Goal: Task Accomplishment & Management: Manage account settings

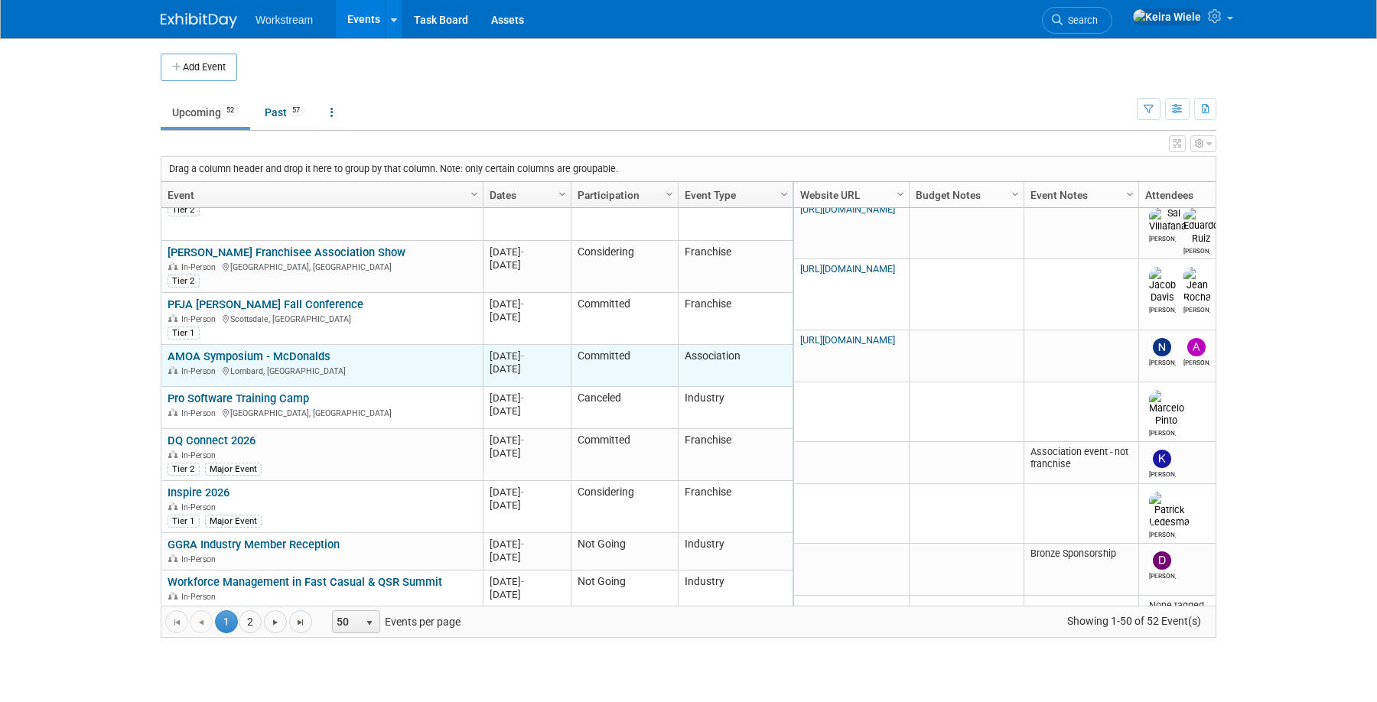
click at [311, 353] on link "AMOA Symposium - McDonalds" at bounding box center [249, 357] width 163 height 14
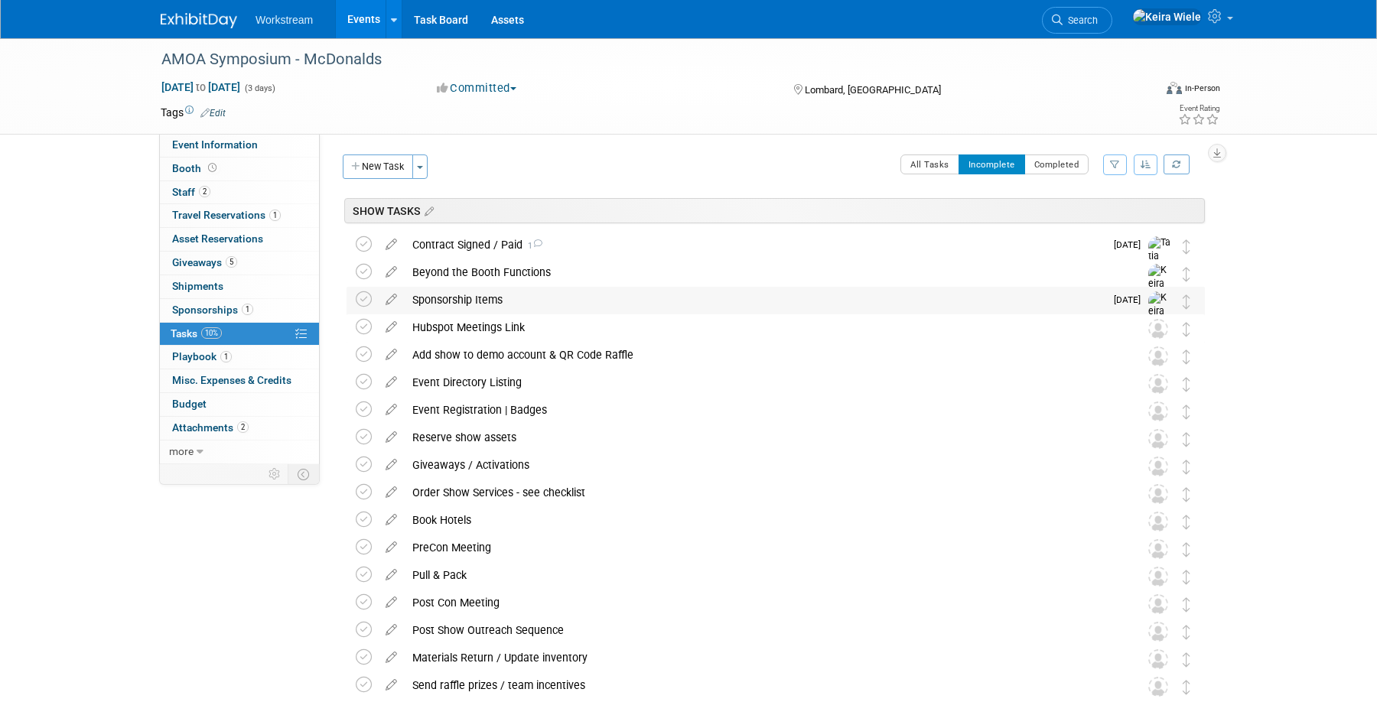
click at [513, 309] on div "Sponsorship Items" at bounding box center [755, 300] width 700 height 26
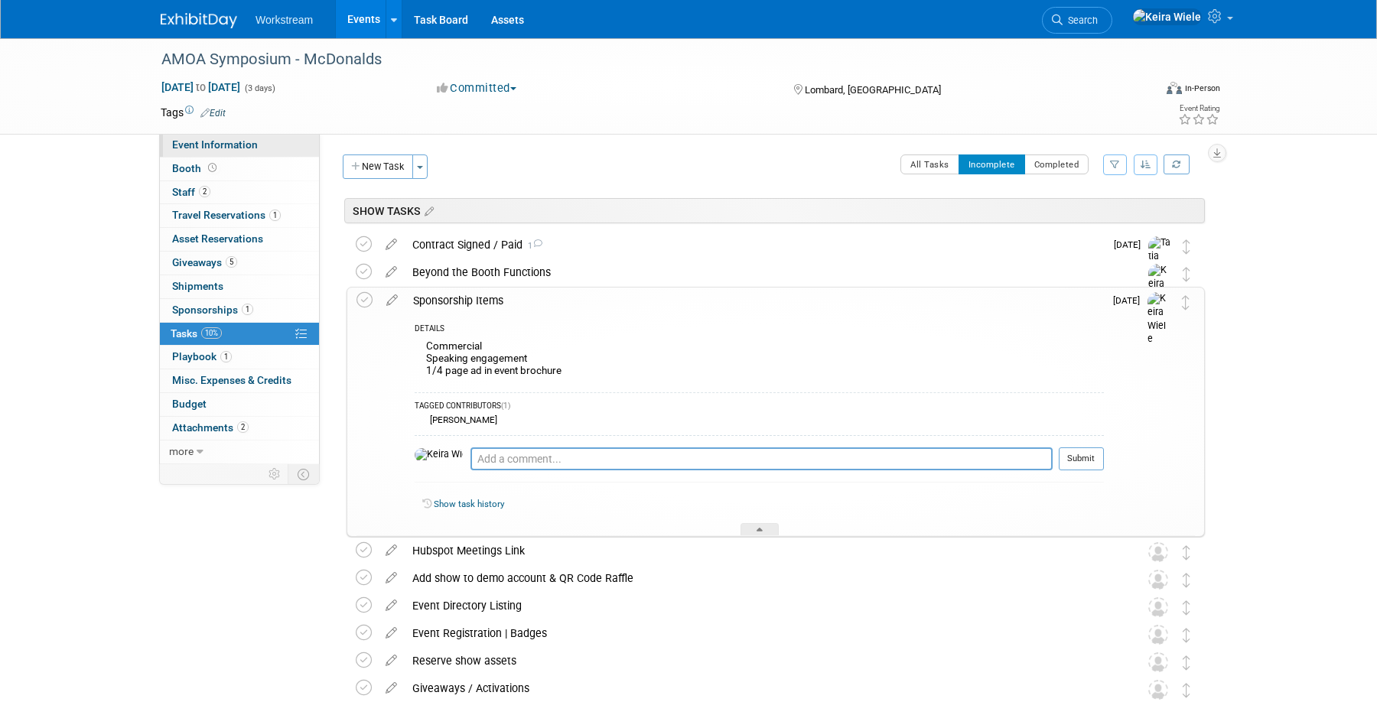
click at [244, 138] on span "Event Information" at bounding box center [215, 144] width 86 height 12
select select "Association"
select select "Restaurant"
select select "No"
select select "[PERSON_NAME]"
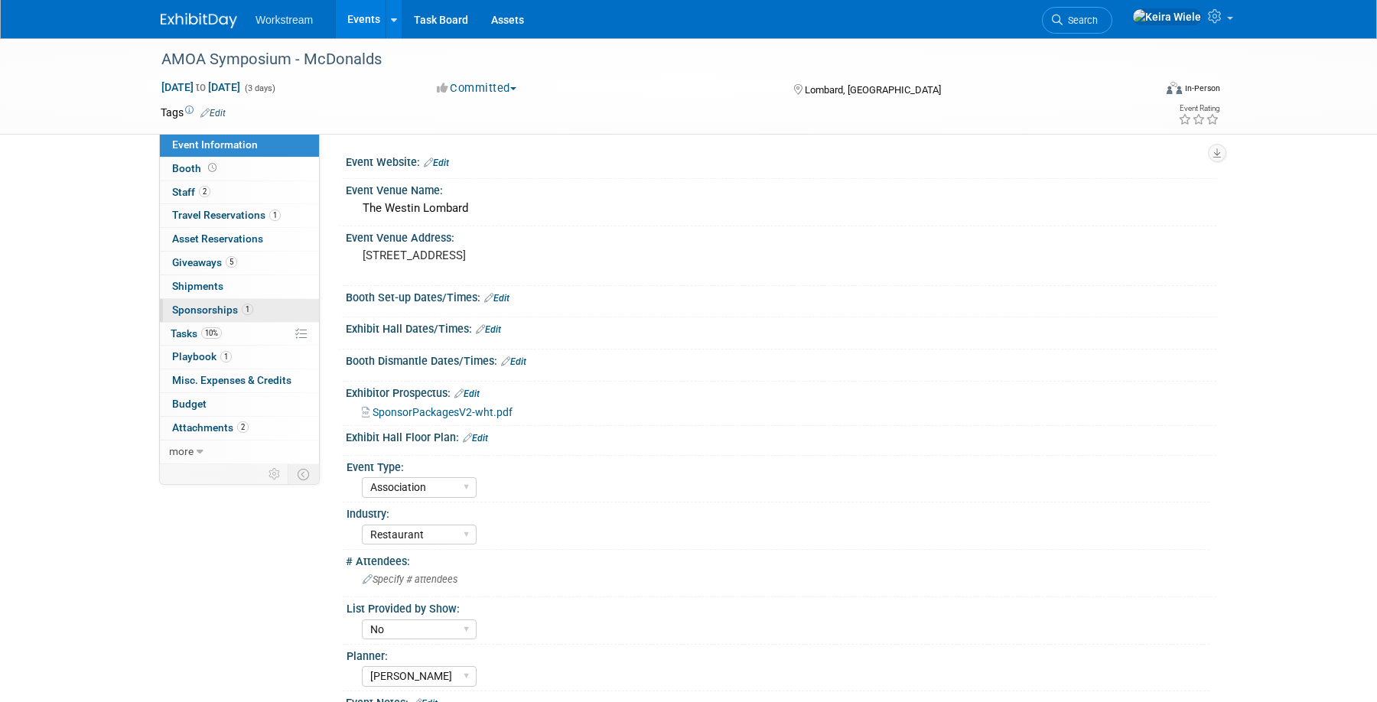
click at [260, 306] on link "1 Sponsorships 1" at bounding box center [239, 310] width 159 height 23
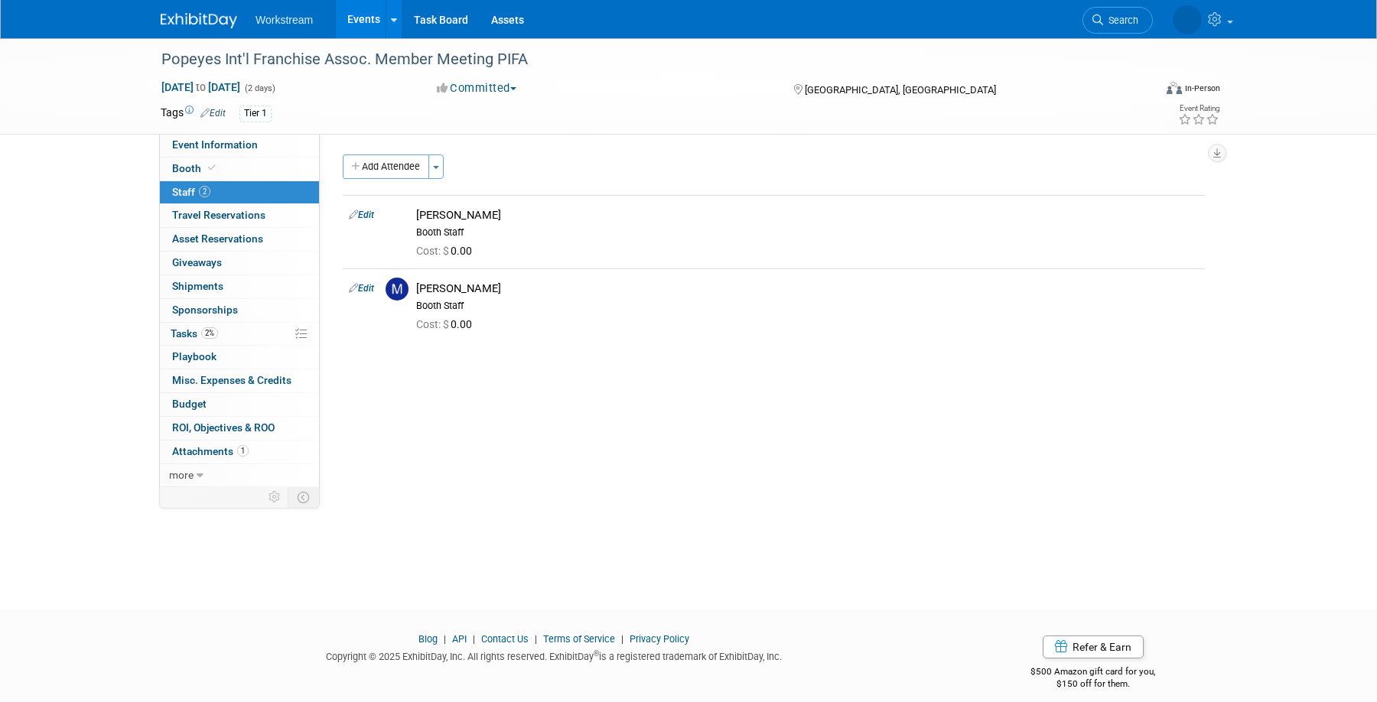
click at [444, 164] on div "Add Attendee Toggle Dropdown Quick -Tag Attendees Apply X (me) select all cancel" at bounding box center [393, 167] width 101 height 24
click at [439, 160] on button "Toggle Dropdown" at bounding box center [435, 167] width 15 height 24
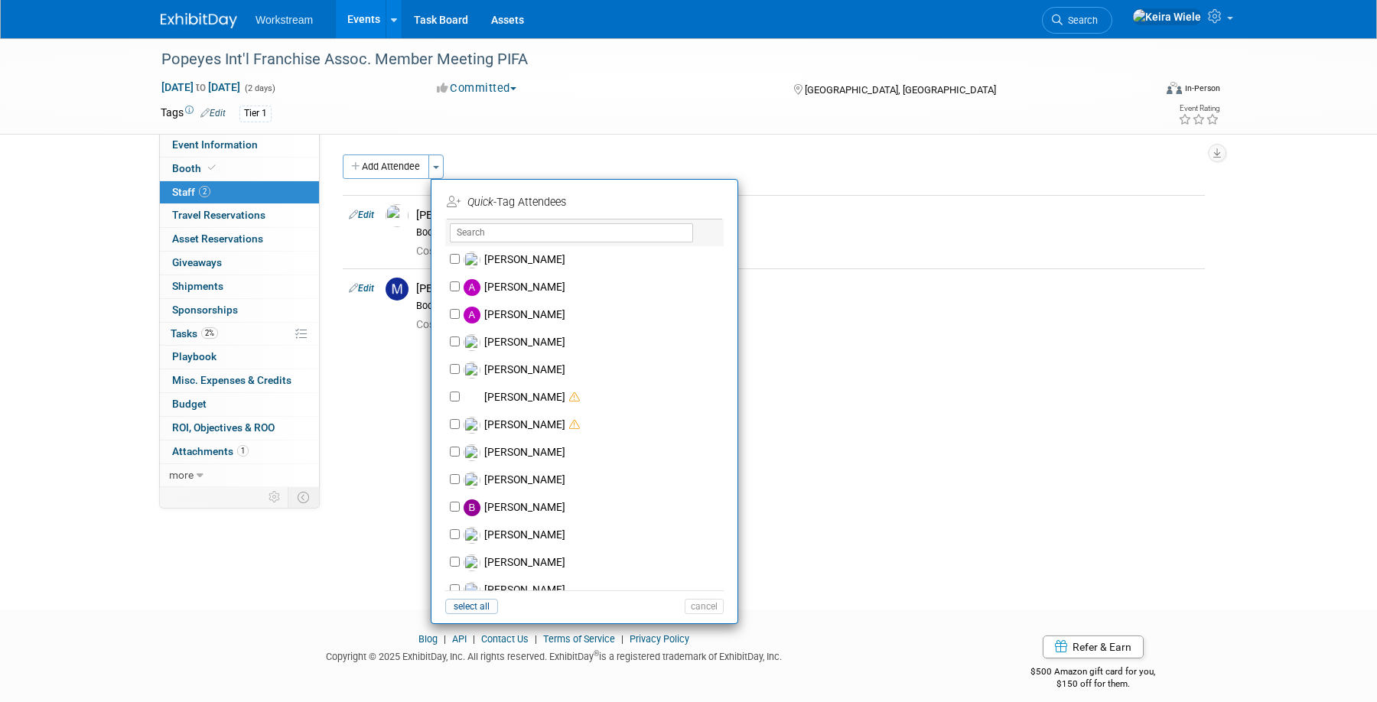
click at [448, 154] on div "Event Website: Edit https://na.eventscloud.com/website/87993/home/ Event Venue …" at bounding box center [768, 310] width 897 height 353
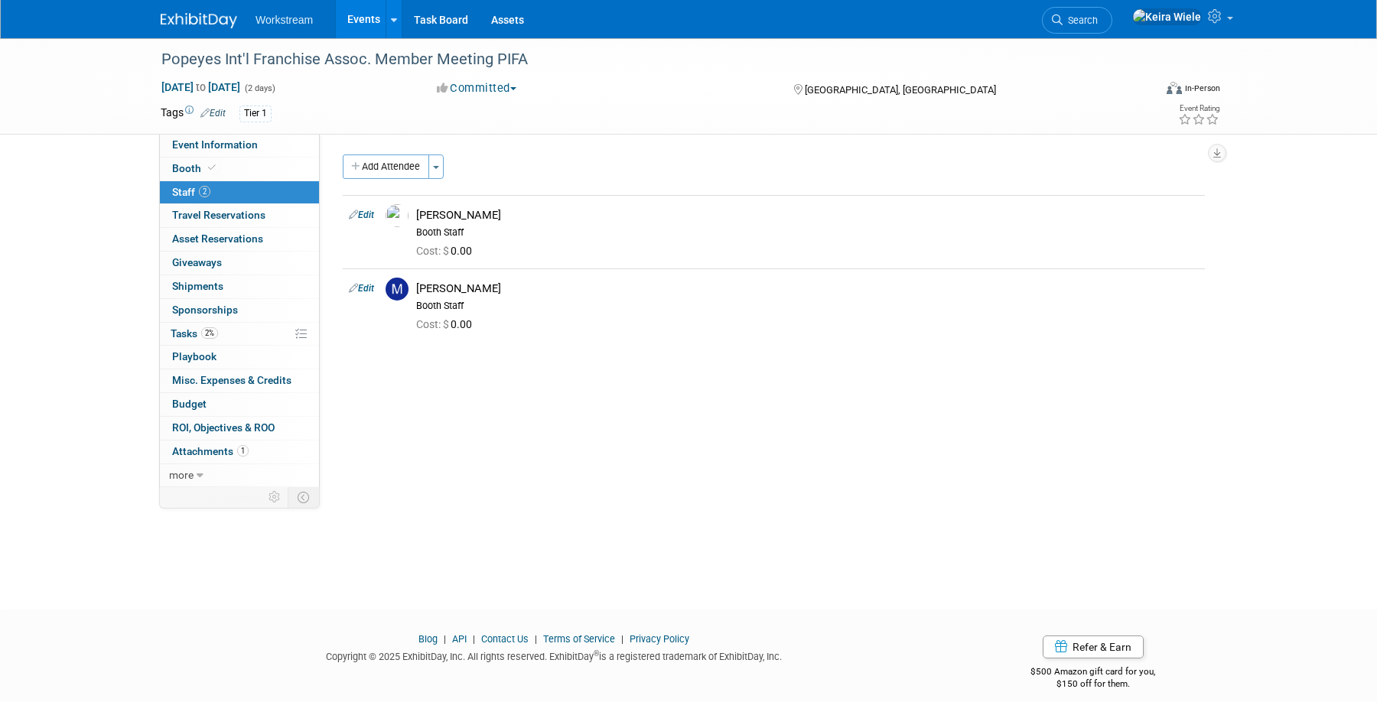
click at [90, 213] on div "Popeyes Int'l Franchise Assoc. Member Meeting PIFA Oct 16, 2025 to Oct 17, 2025…" at bounding box center [688, 310] width 1377 height 544
click at [258, 334] on link "2% Tasks 2%" at bounding box center [239, 334] width 159 height 23
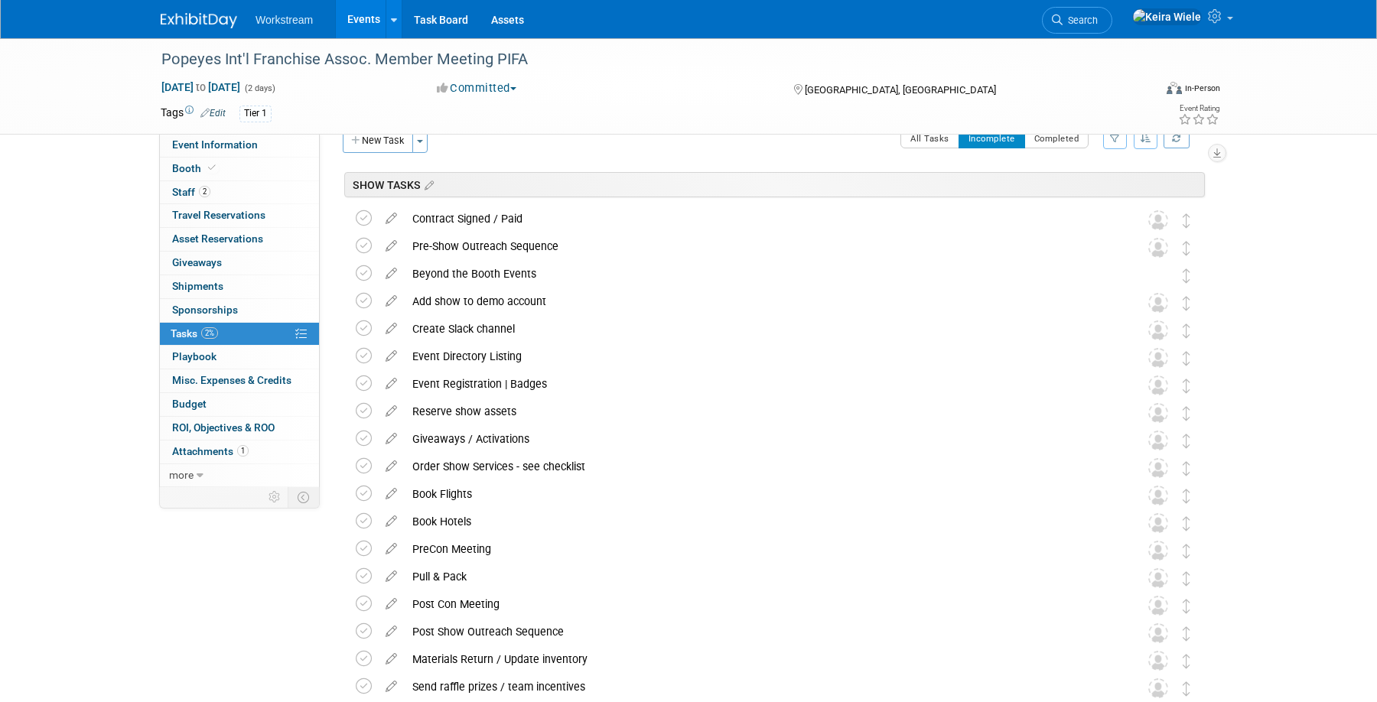
scroll to position [24, 0]
click at [607, 109] on div "Tier 1" at bounding box center [639, 114] width 800 height 17
click at [604, 98] on div "Oct 16, 2025 to Oct 17, 2025 (2 days) Oct 16, 2025 to Oct 17, 2025 Committed Co…" at bounding box center [690, 91] width 1083 height 23
click at [1229, 13] on link at bounding box center [1182, 19] width 116 height 38
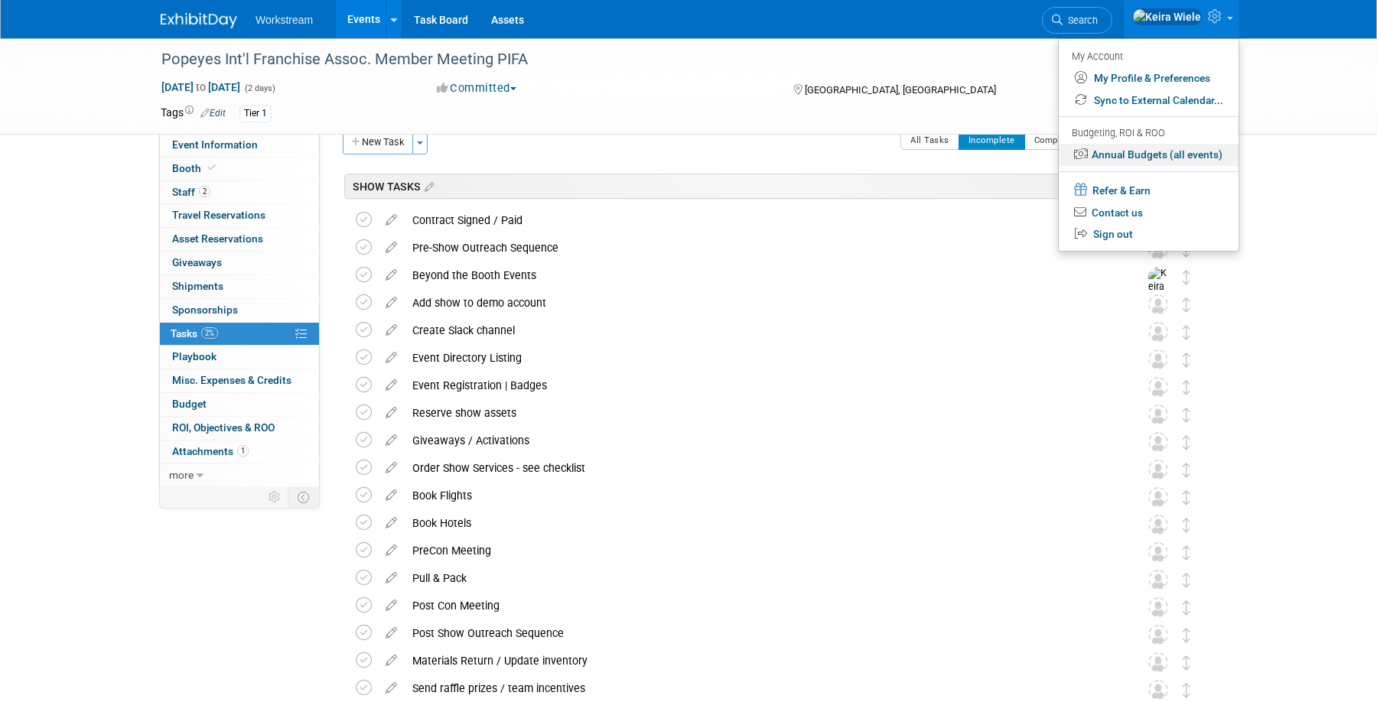
click at [1154, 163] on link "Annual Budgets (all events)" at bounding box center [1149, 155] width 180 height 22
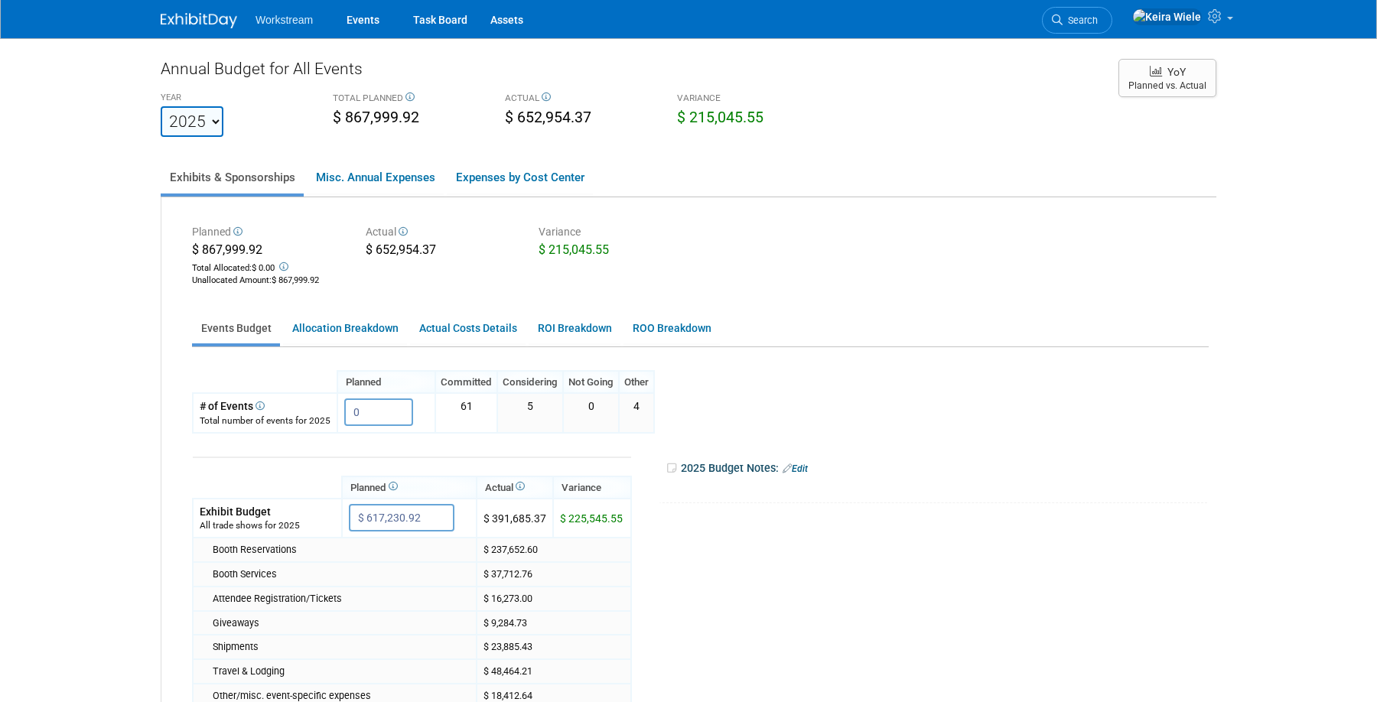
click at [200, 131] on select "2023 2024 2025 2026 2027 2028 2029 2030 2031" at bounding box center [192, 121] width 63 height 31
select select "2026"
click at [161, 106] on select "2023 2024 2025 2026 2027 2028 2029 2030 2031" at bounding box center [192, 121] width 63 height 31
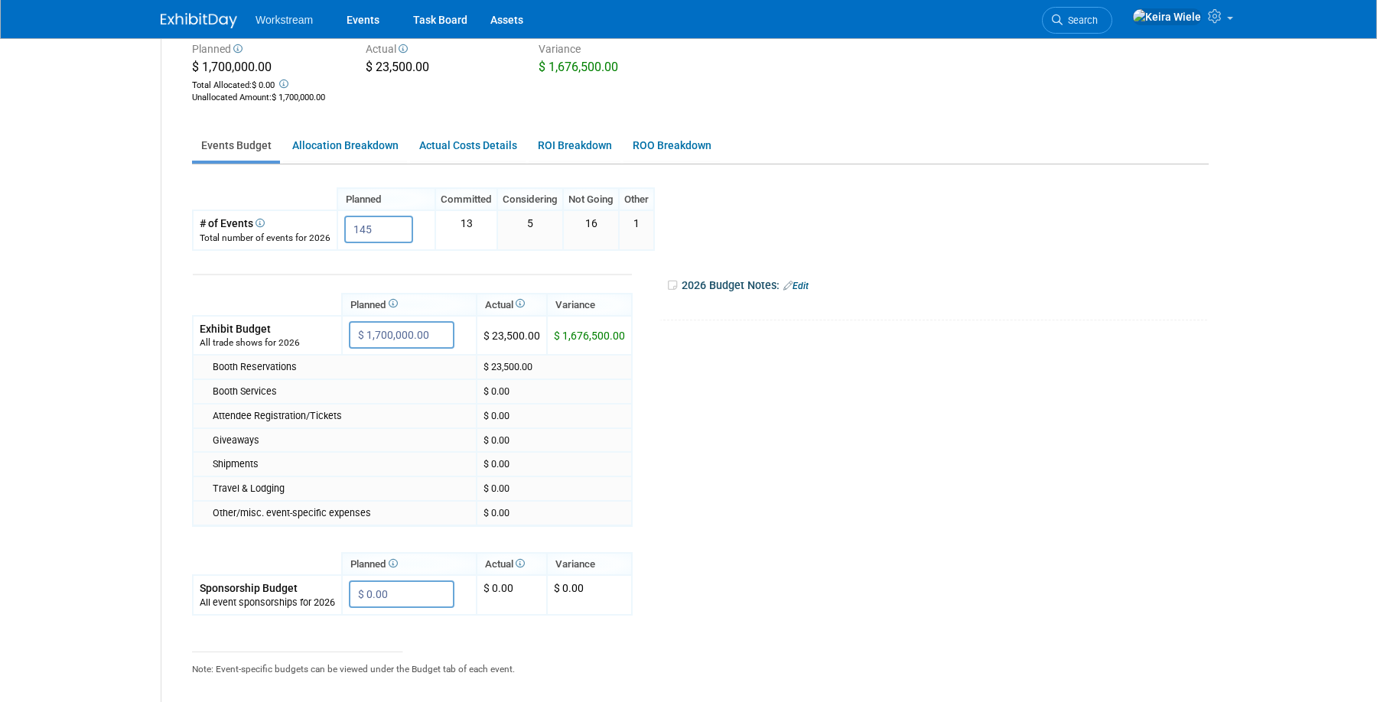
scroll to position [6, 0]
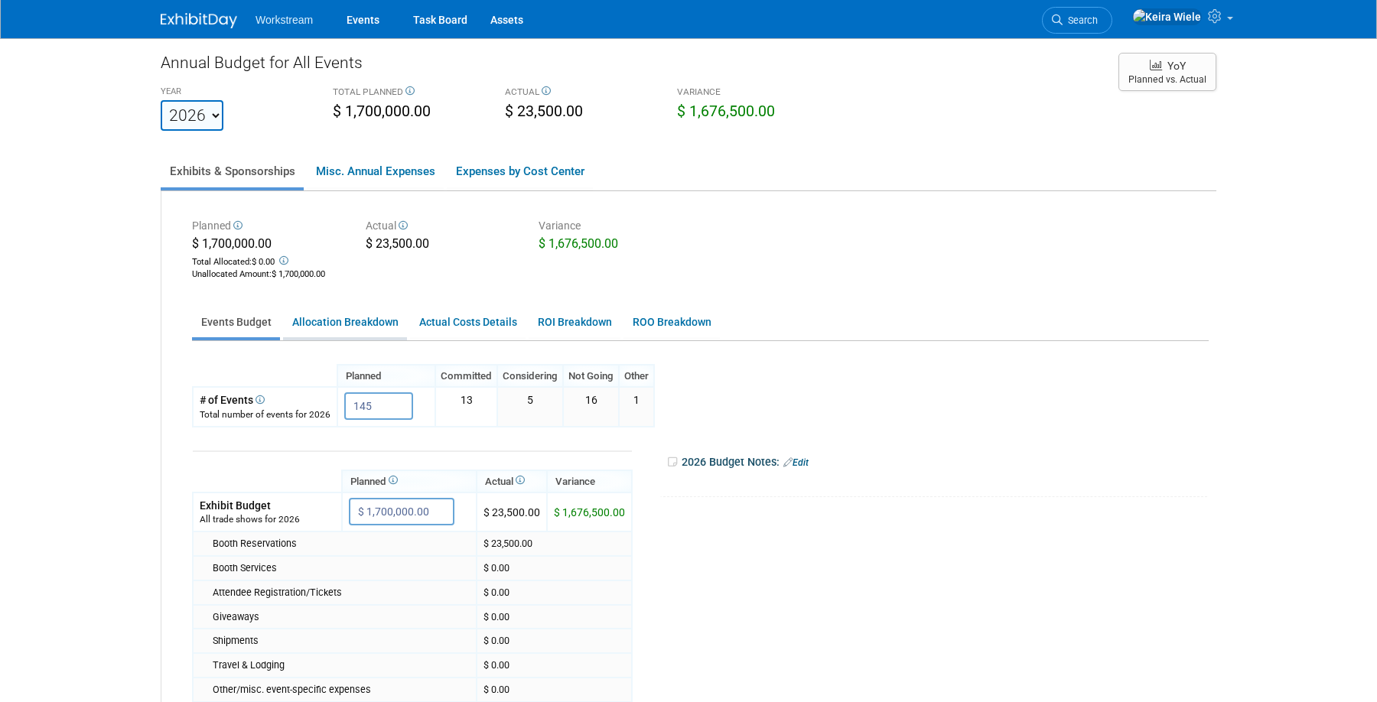
click at [359, 319] on link "Allocation Breakdown" at bounding box center [345, 323] width 124 height 30
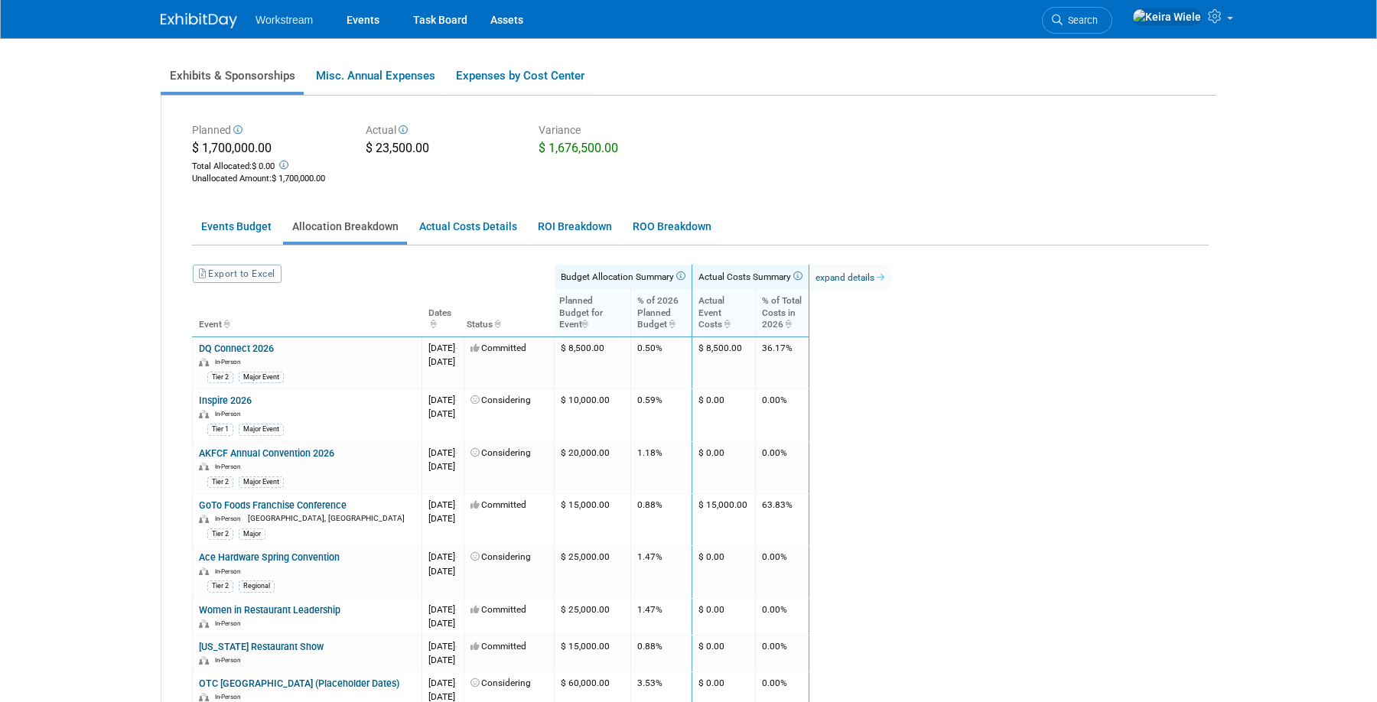
scroll to position [96, 0]
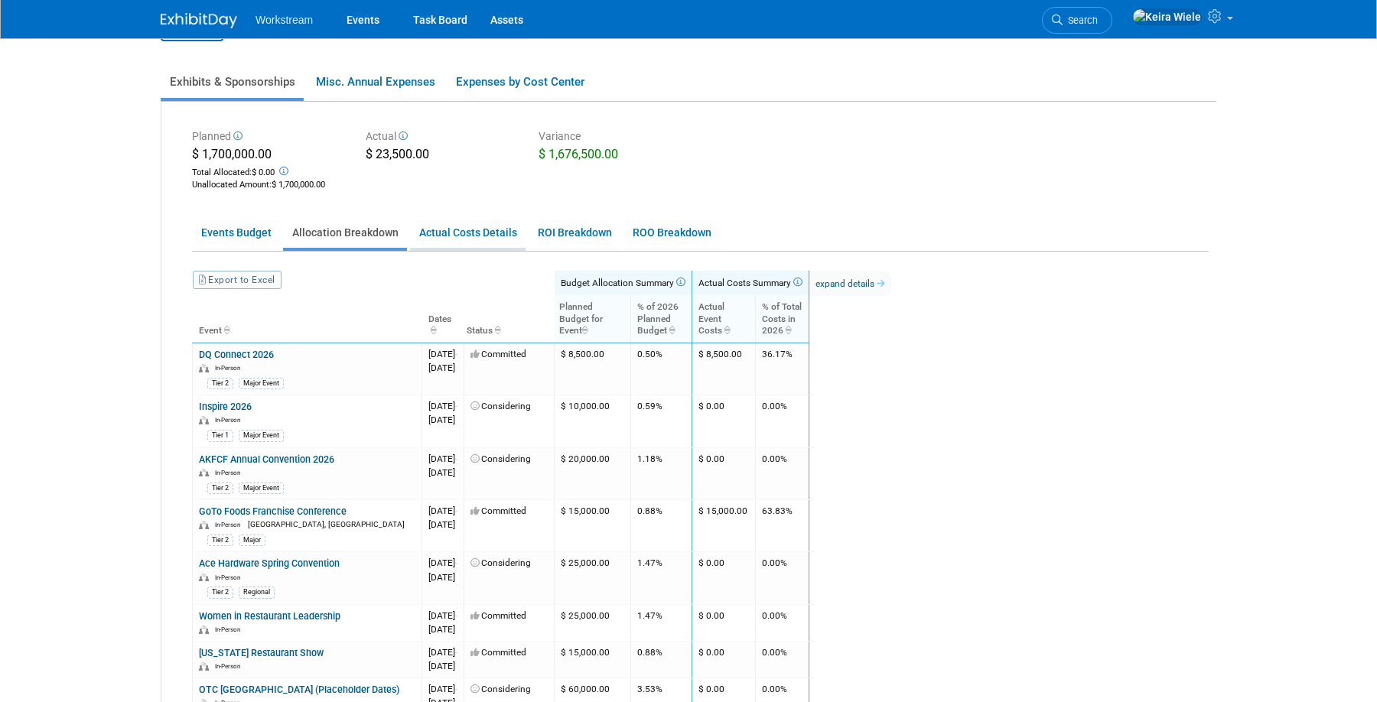
click at [466, 243] on link "Actual Costs Details" at bounding box center [468, 233] width 116 height 30
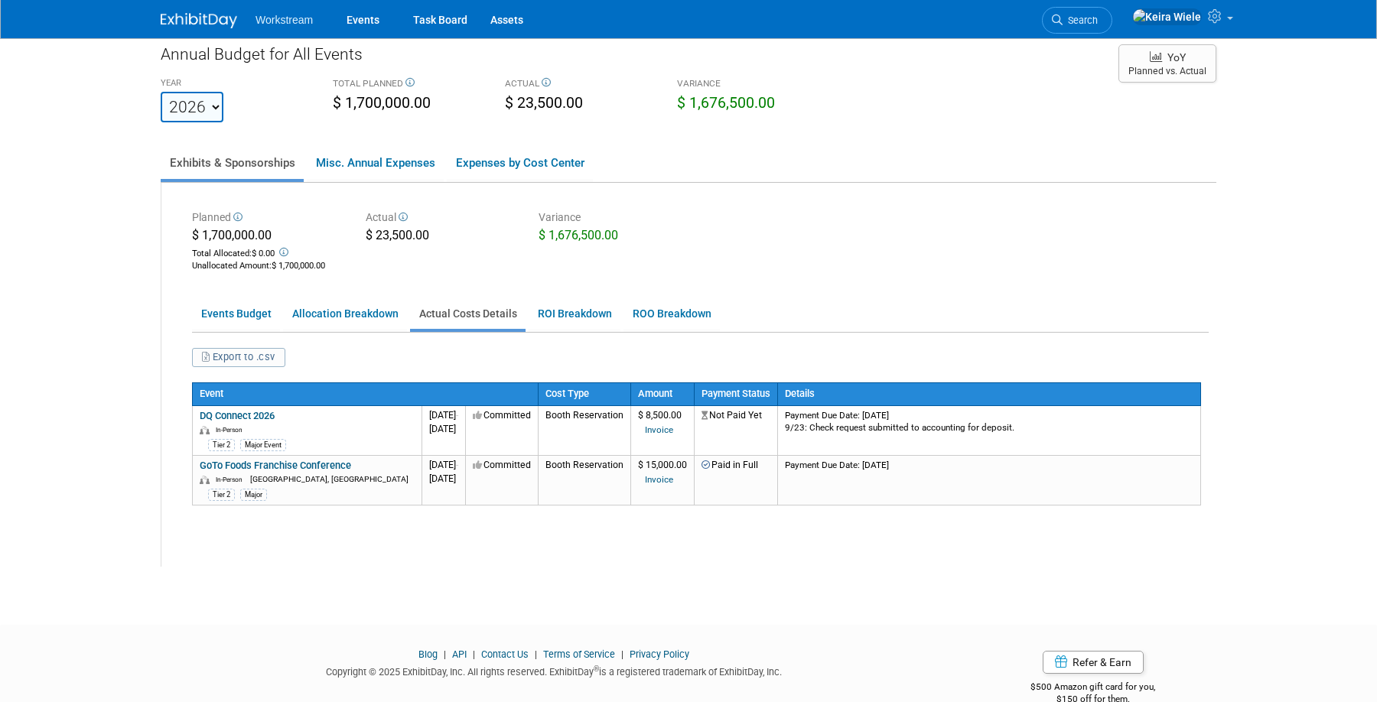
scroll to position [45, 0]
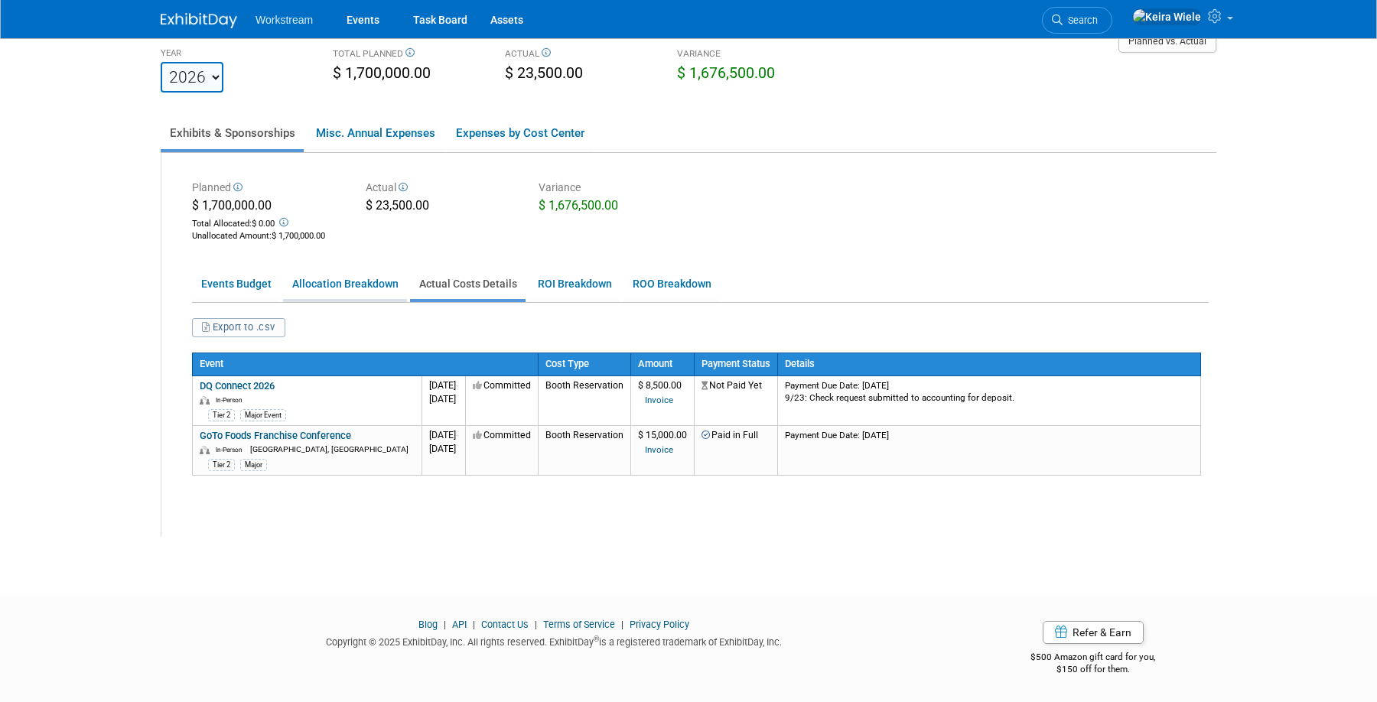
click at [344, 286] on link "Allocation Breakdown" at bounding box center [345, 284] width 124 height 30
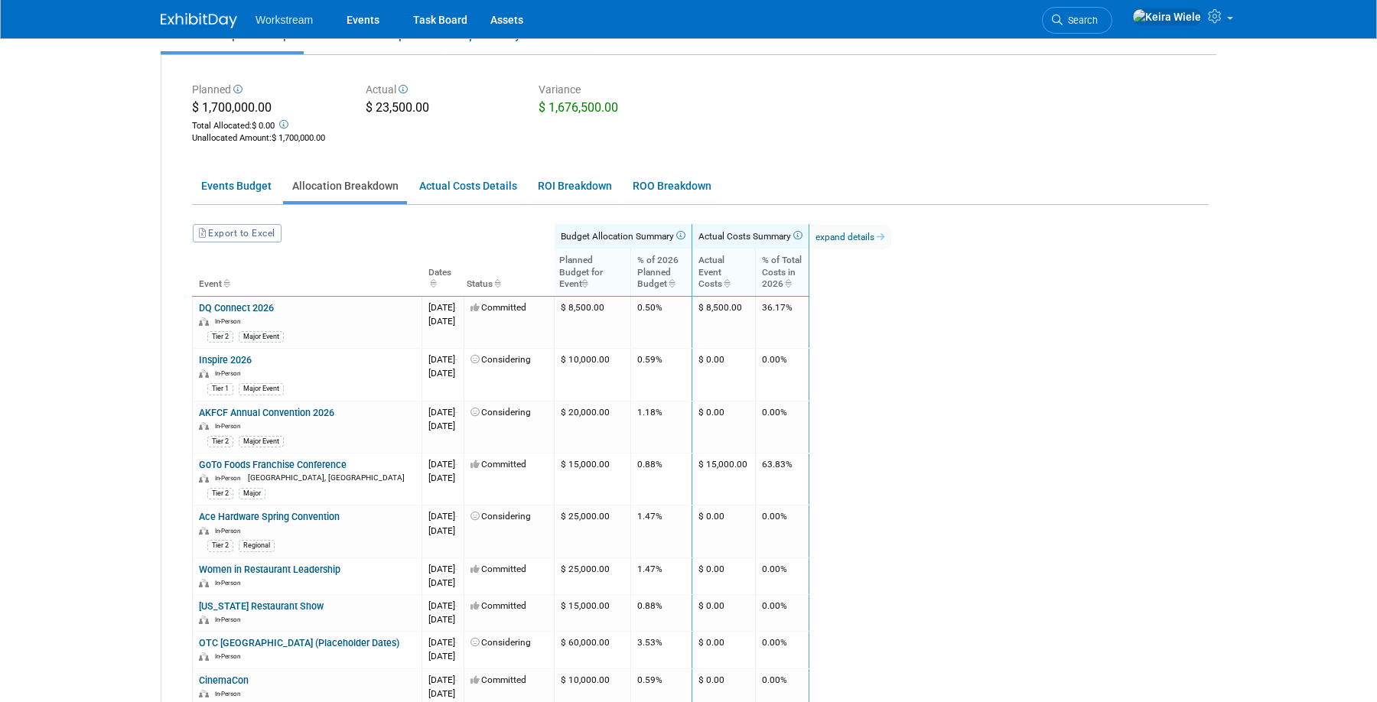
scroll to position [0, 0]
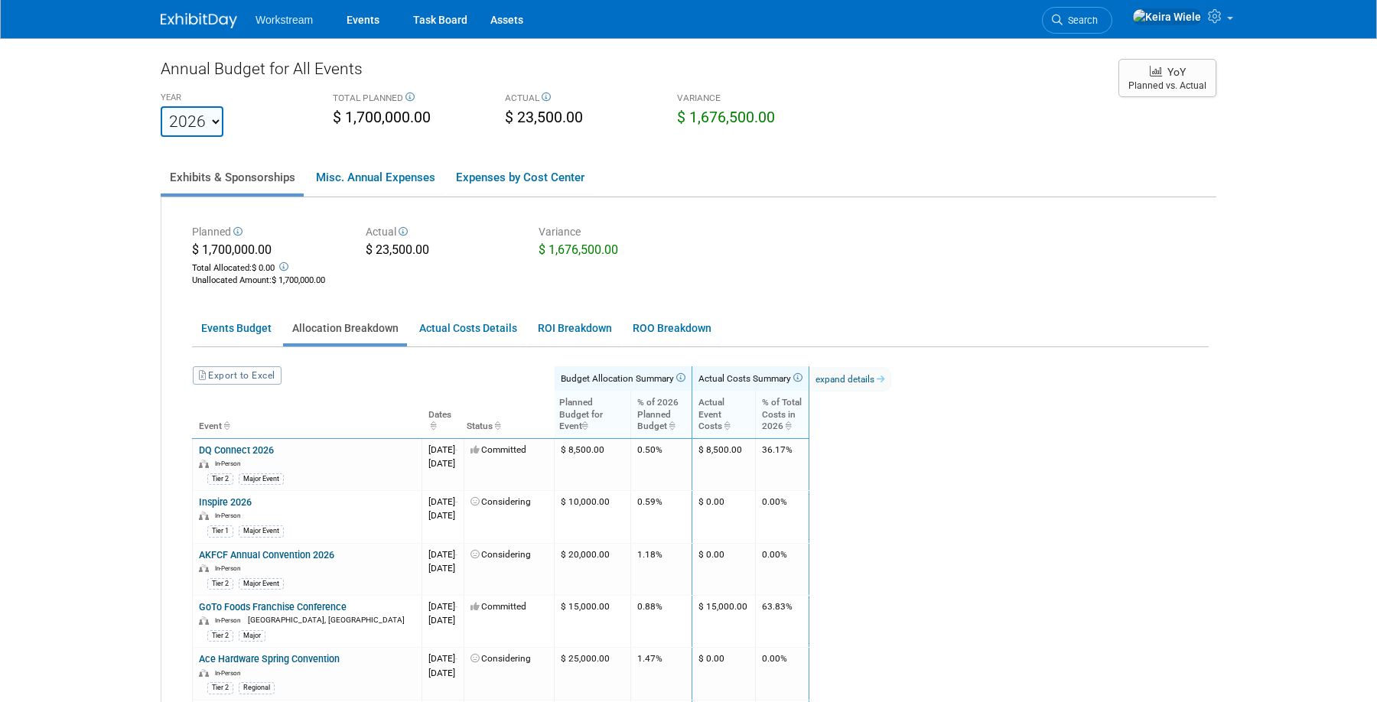
click at [288, 265] on icon at bounding box center [282, 266] width 11 height 9
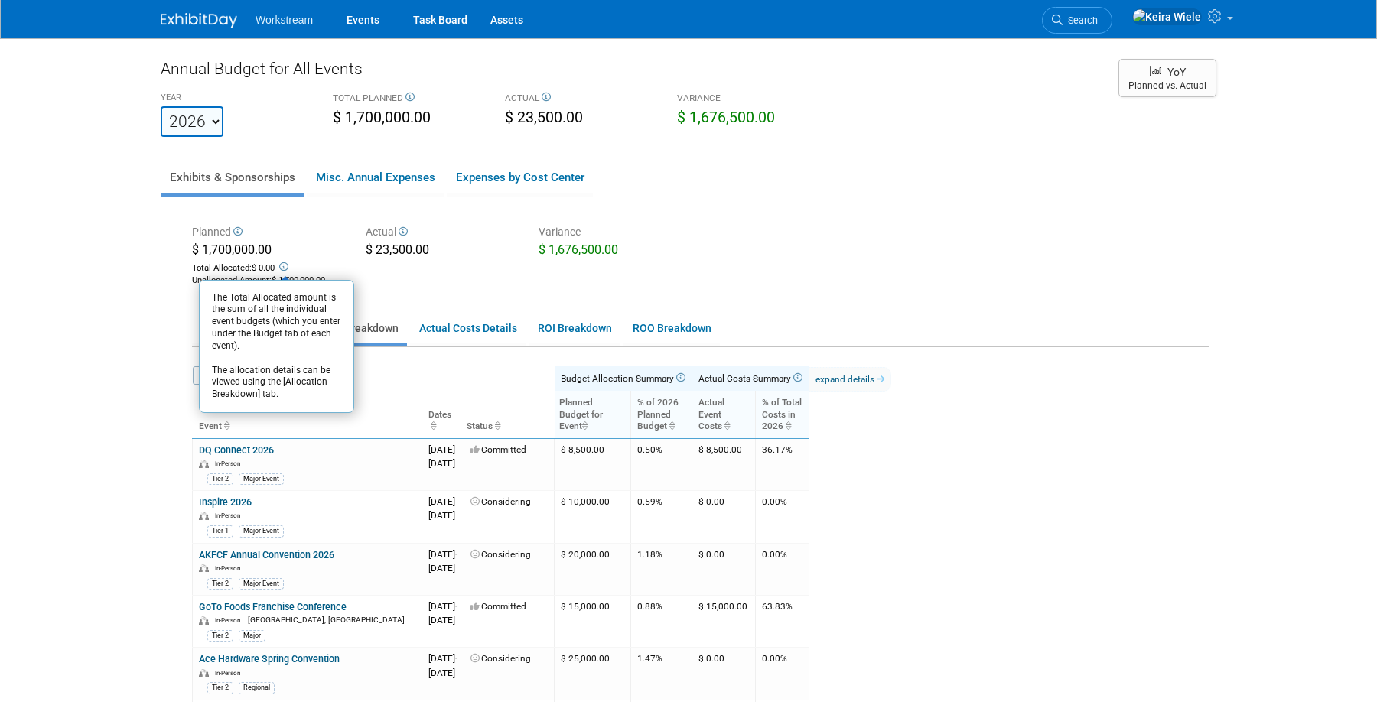
click at [291, 240] on div "Planned" at bounding box center [267, 233] width 151 height 18
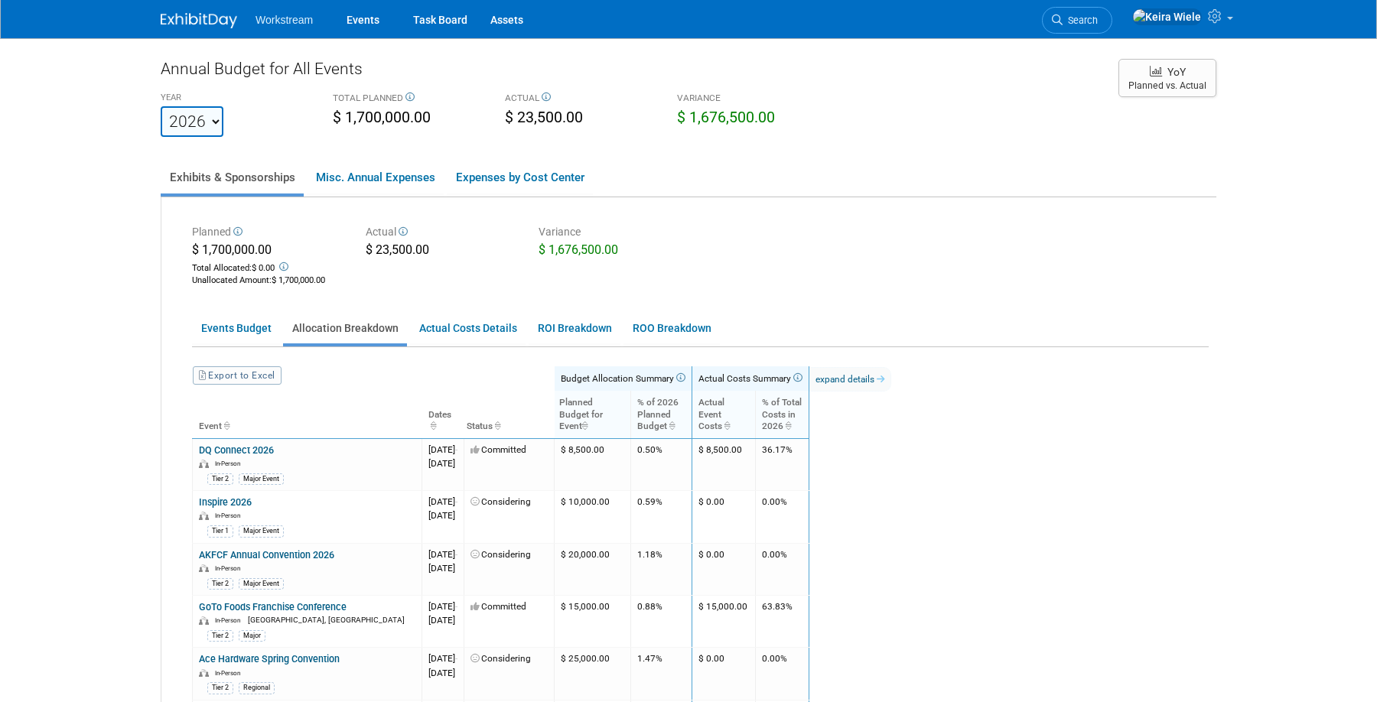
click at [344, 31] on link "Events" at bounding box center [363, 19] width 56 height 38
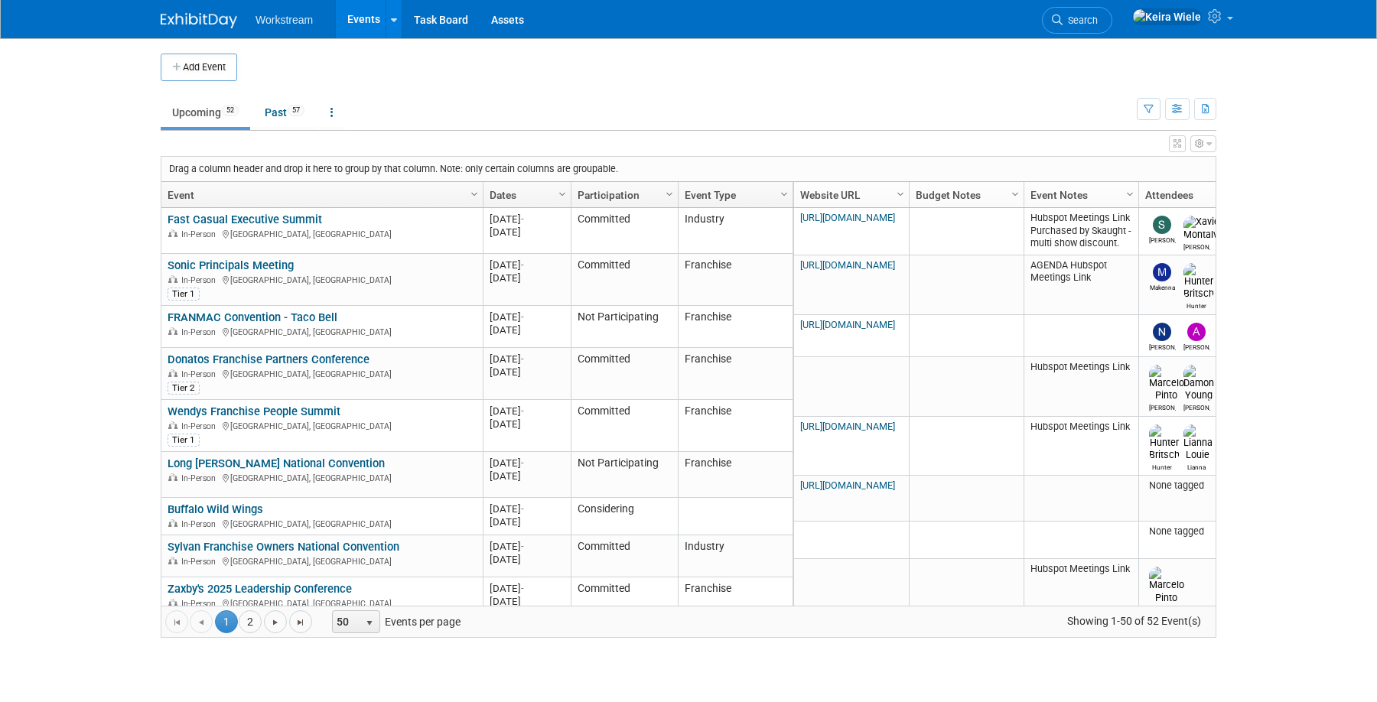
click at [1203, 148] on button "button" at bounding box center [1203, 143] width 26 height 17
click at [1203, 142] on button "button" at bounding box center [1203, 143] width 26 height 17
click at [904, 190] on span "Column Settings" at bounding box center [900, 194] width 12 height 12
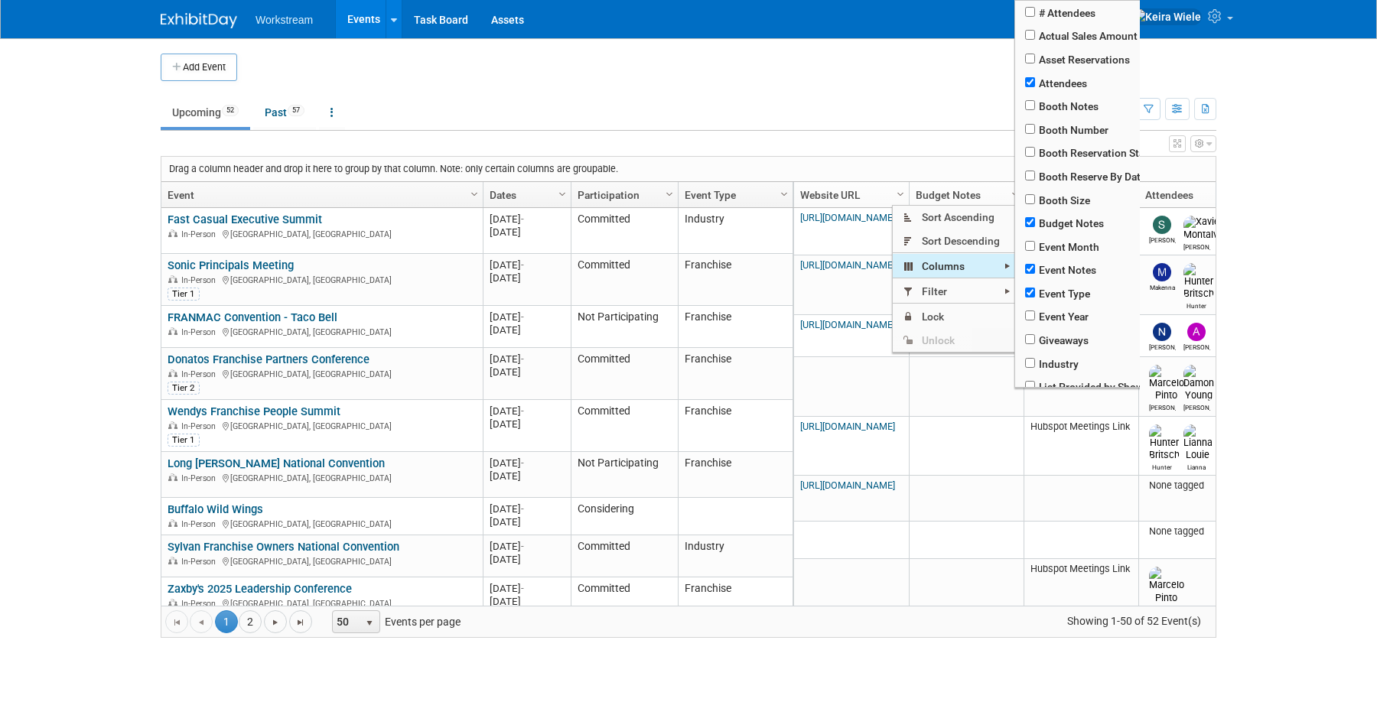
click at [929, 268] on span "Columns" at bounding box center [954, 266] width 122 height 24
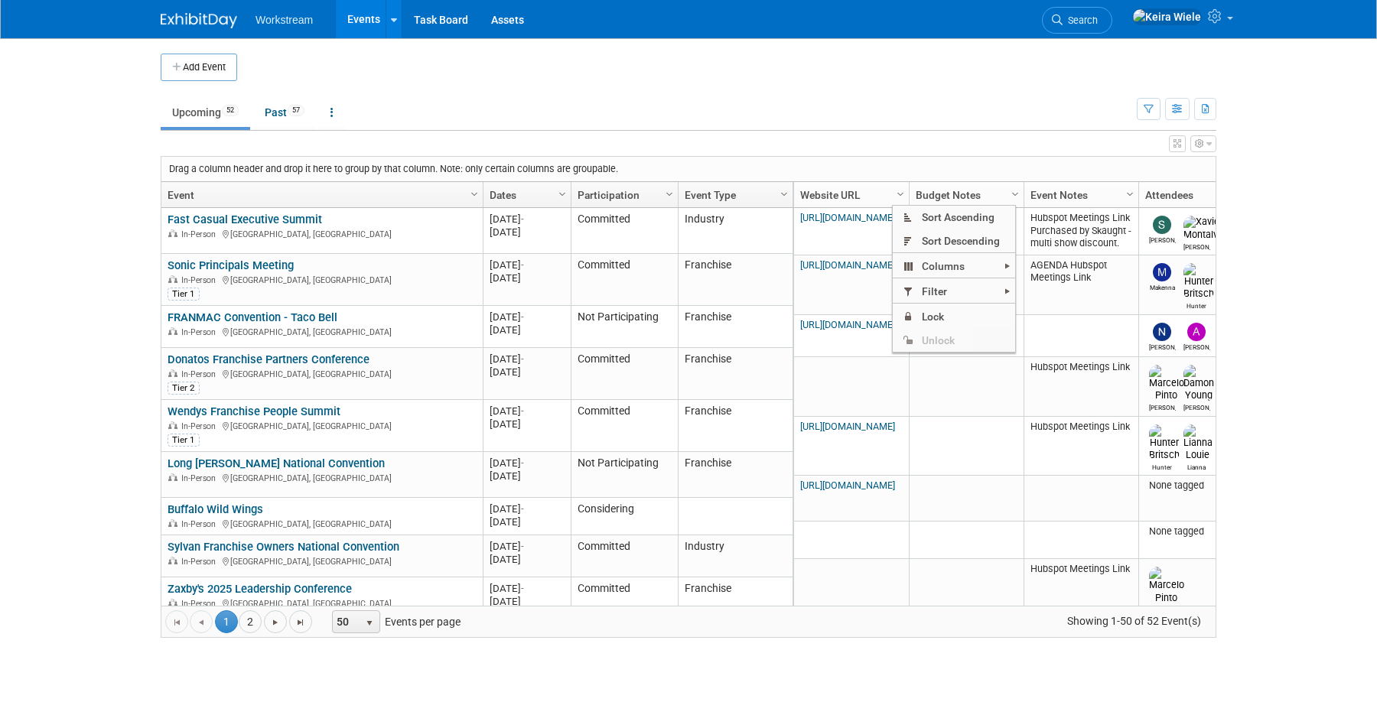
click at [923, 93] on td "Upcoming 52 Past 57 All Events 109 Past and Upcoming Grouped Annually Events gr…" at bounding box center [649, 106] width 976 height 50
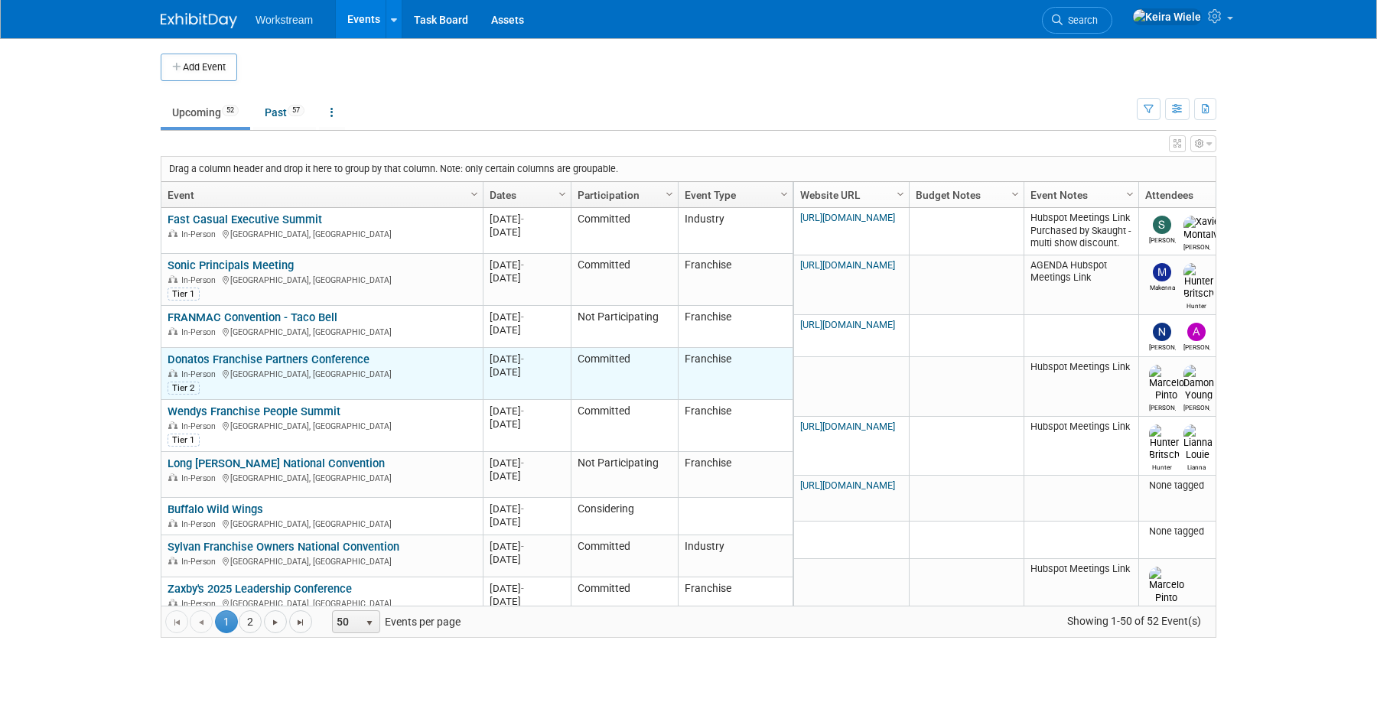
click at [327, 355] on link "Donatos Franchise Partners Conference" at bounding box center [269, 360] width 202 height 14
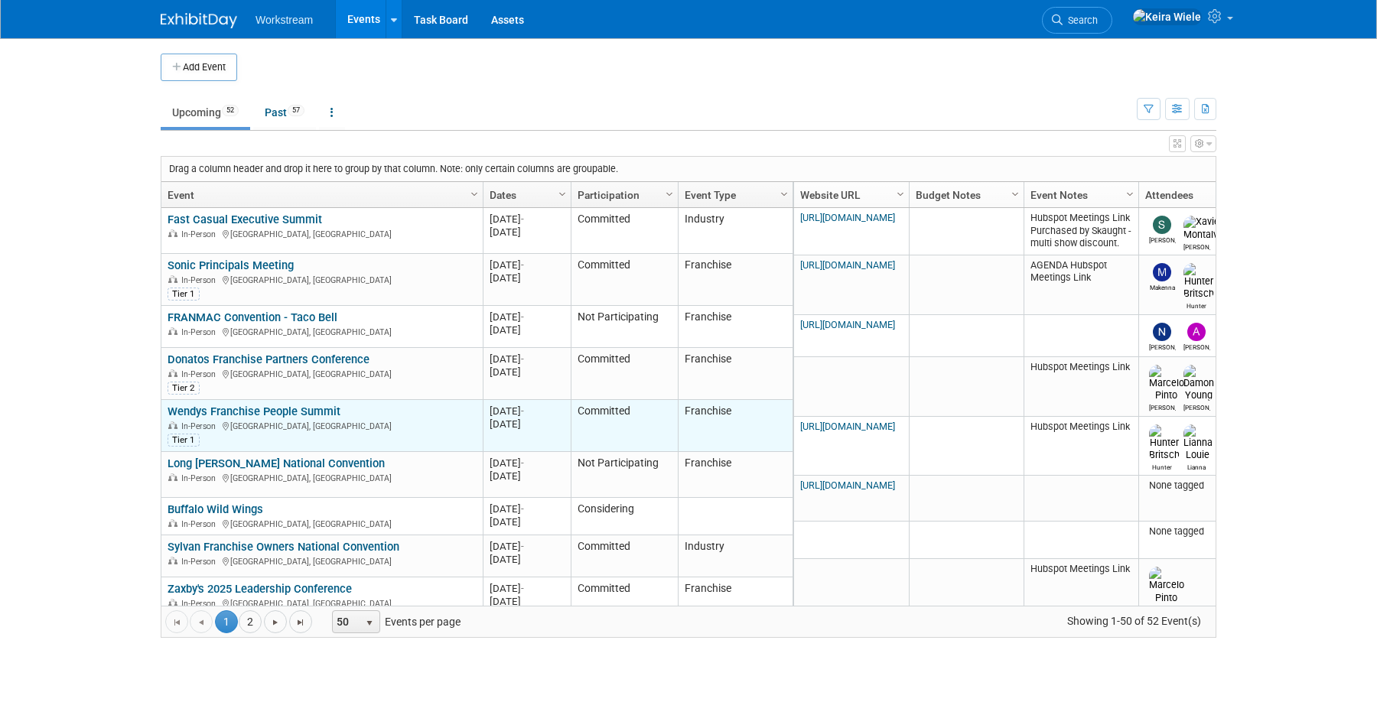
click at [310, 411] on link "Wendys Franchise People Summit" at bounding box center [254, 412] width 173 height 14
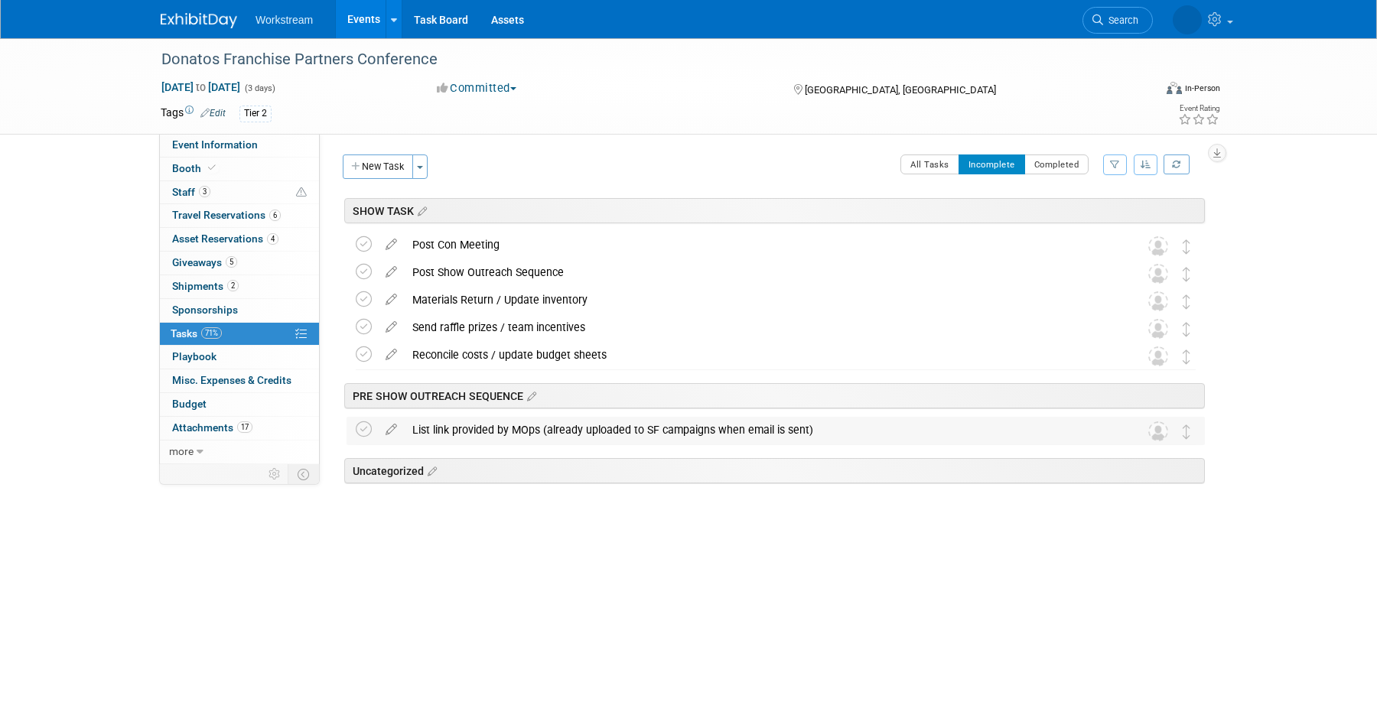
click at [599, 431] on div "List link provided by MOps (already uploaded to SF campaigns when email is sent)" at bounding box center [761, 430] width 713 height 26
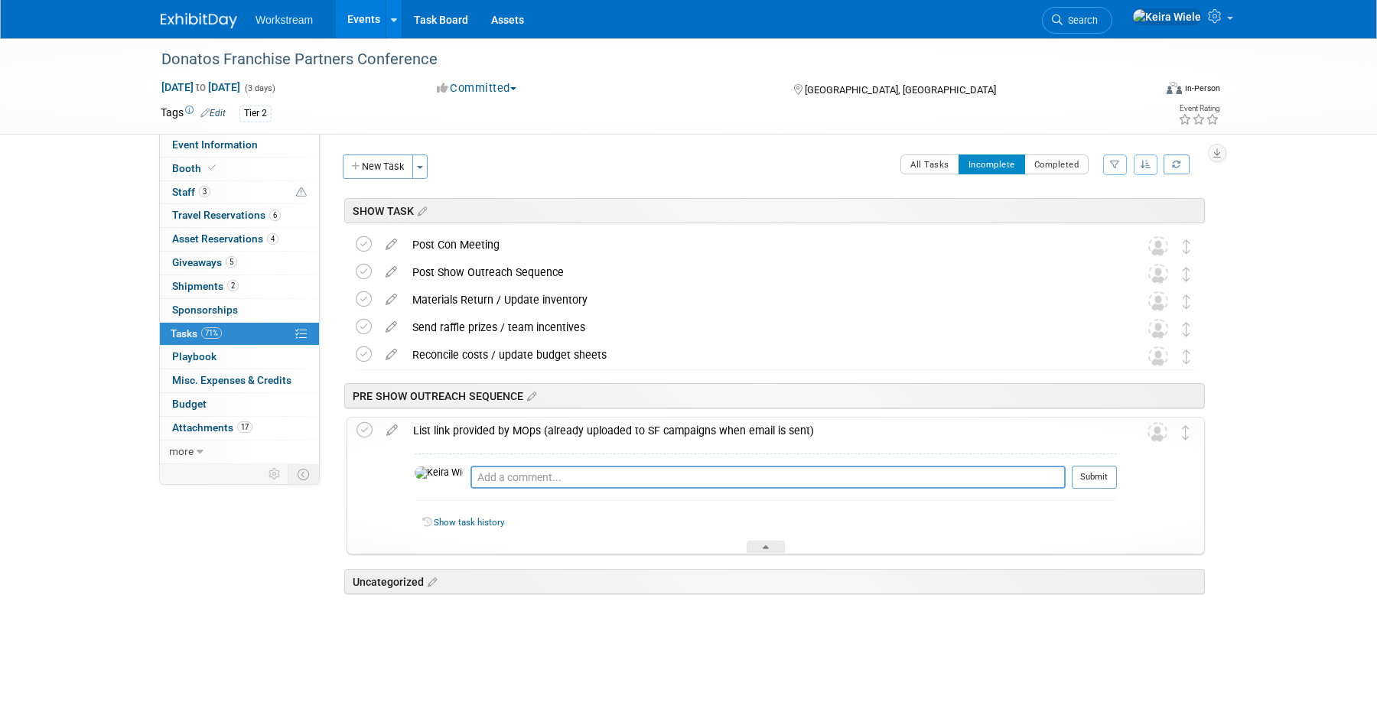
click at [240, 546] on div "Event Information Event Info Booth Booth 3 Staff 3 Staff 6 Travel Reservations …" at bounding box center [688, 351] width 1079 height 627
click at [770, 545] on div at bounding box center [766, 547] width 38 height 13
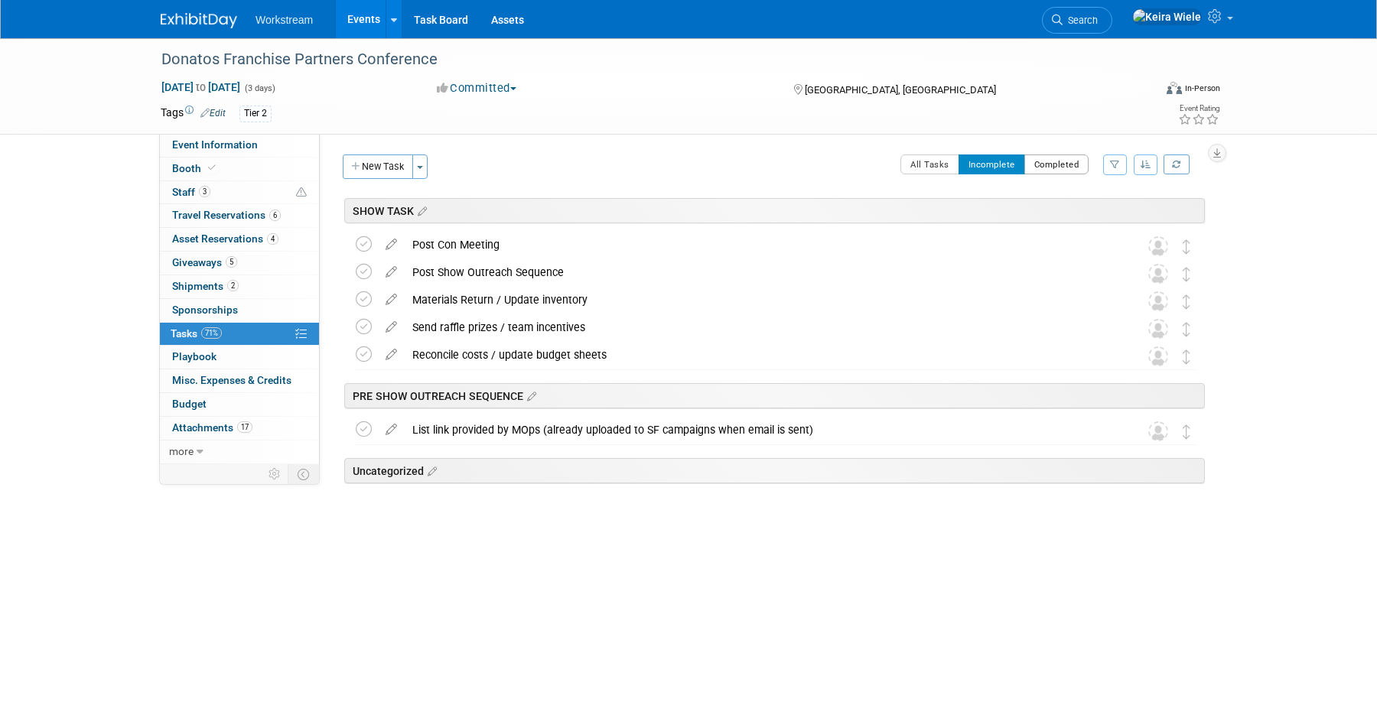
click at [1042, 161] on button "Completed" at bounding box center [1056, 165] width 65 height 20
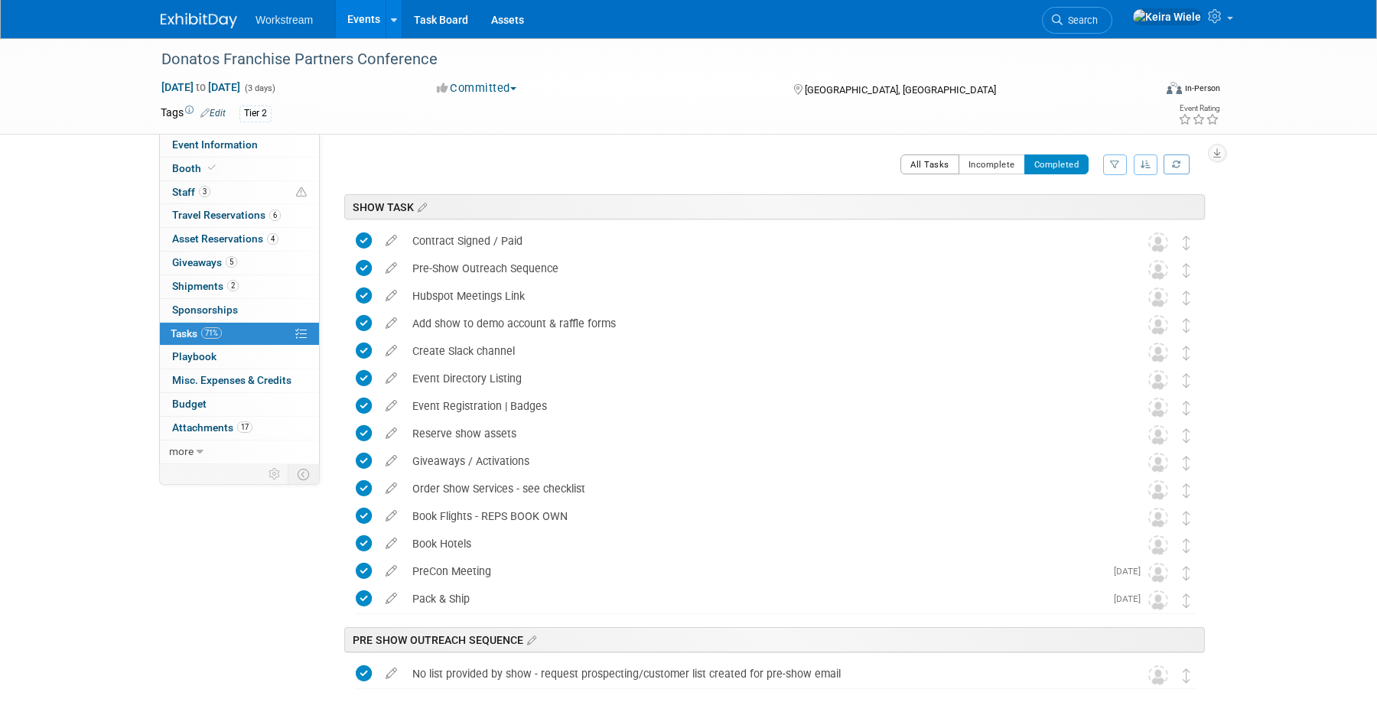
click at [949, 163] on button "All Tasks" at bounding box center [929, 165] width 59 height 20
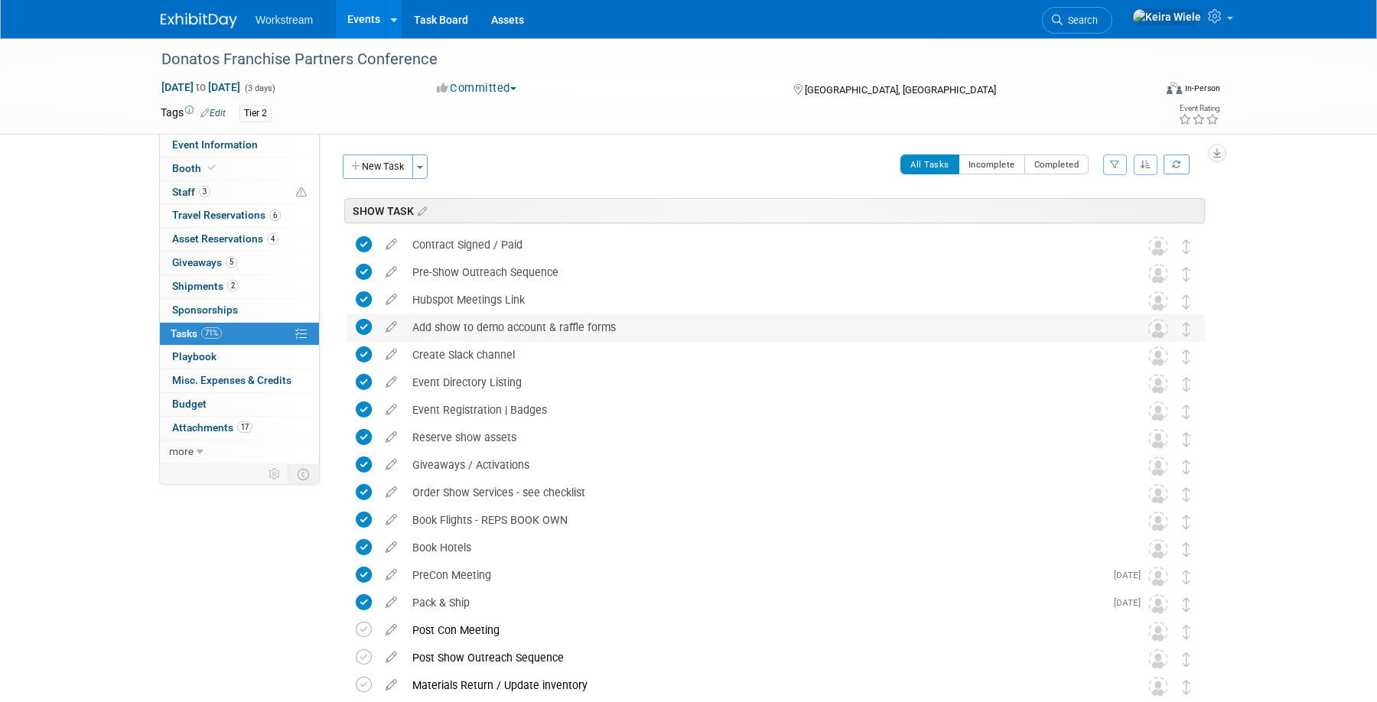
scroll to position [296, 0]
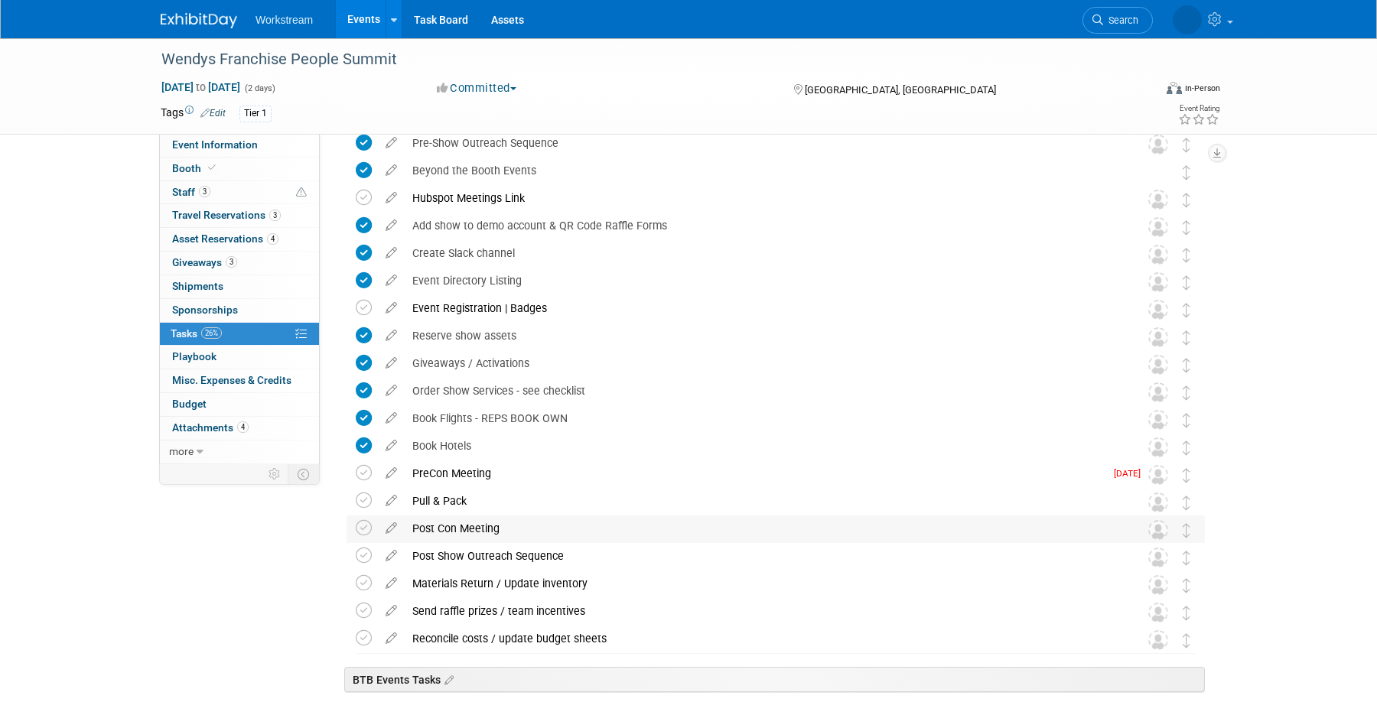
scroll to position [290, 0]
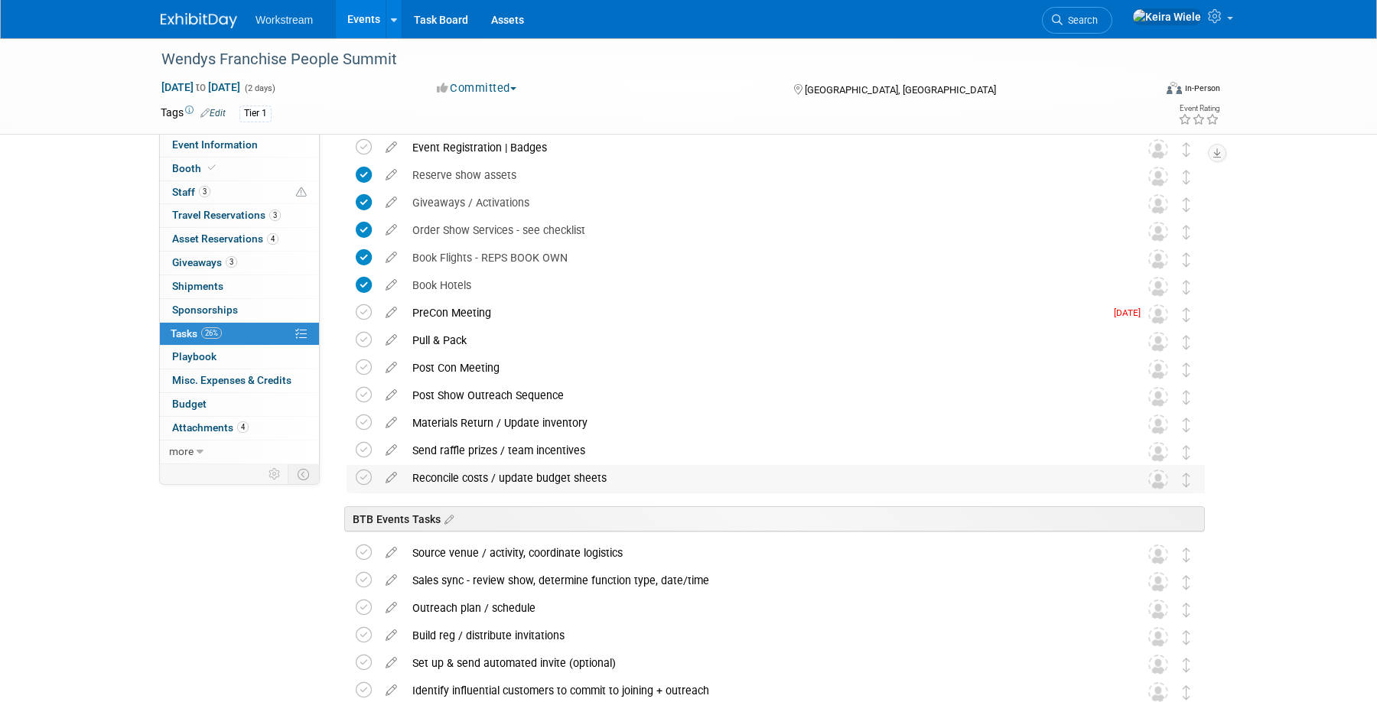
click at [542, 484] on div "Reconcile costs / update budget sheets" at bounding box center [761, 478] width 713 height 26
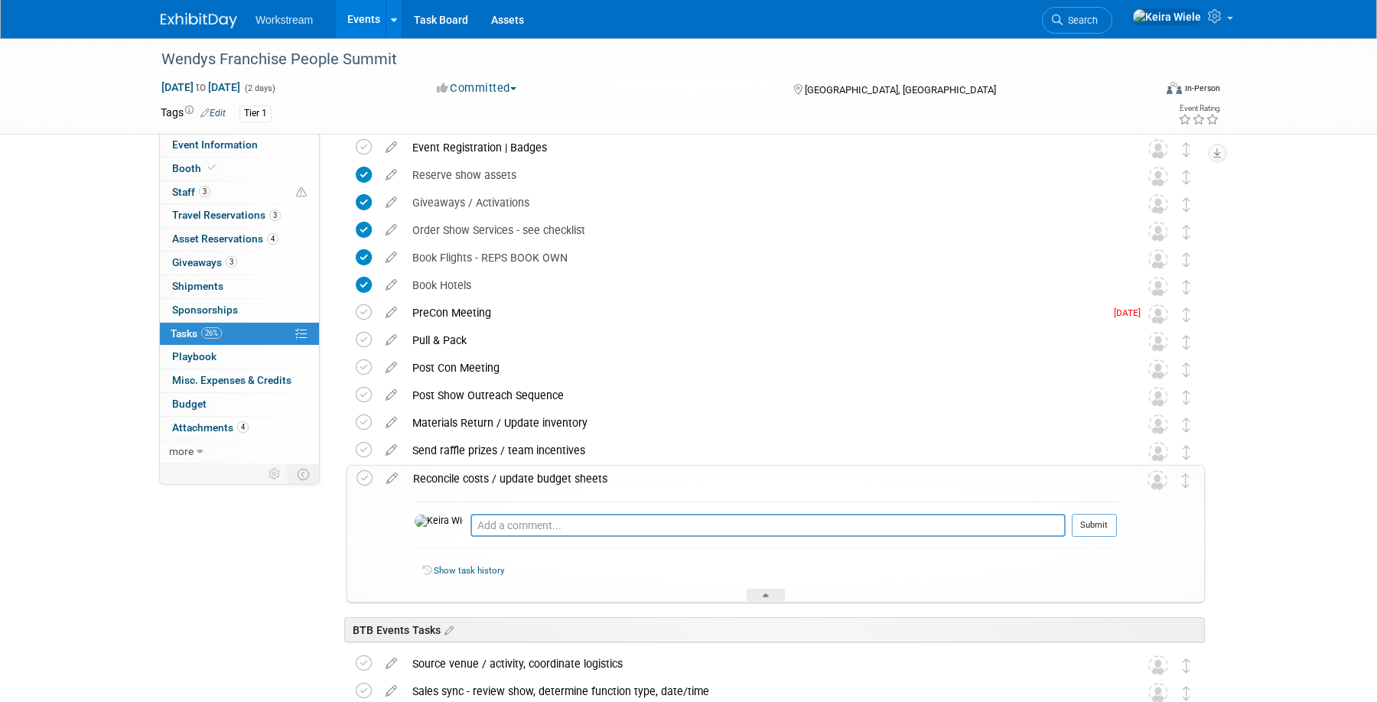
click at [542, 484] on div "Reconcile costs / update budget sheets" at bounding box center [760, 479] width 711 height 26
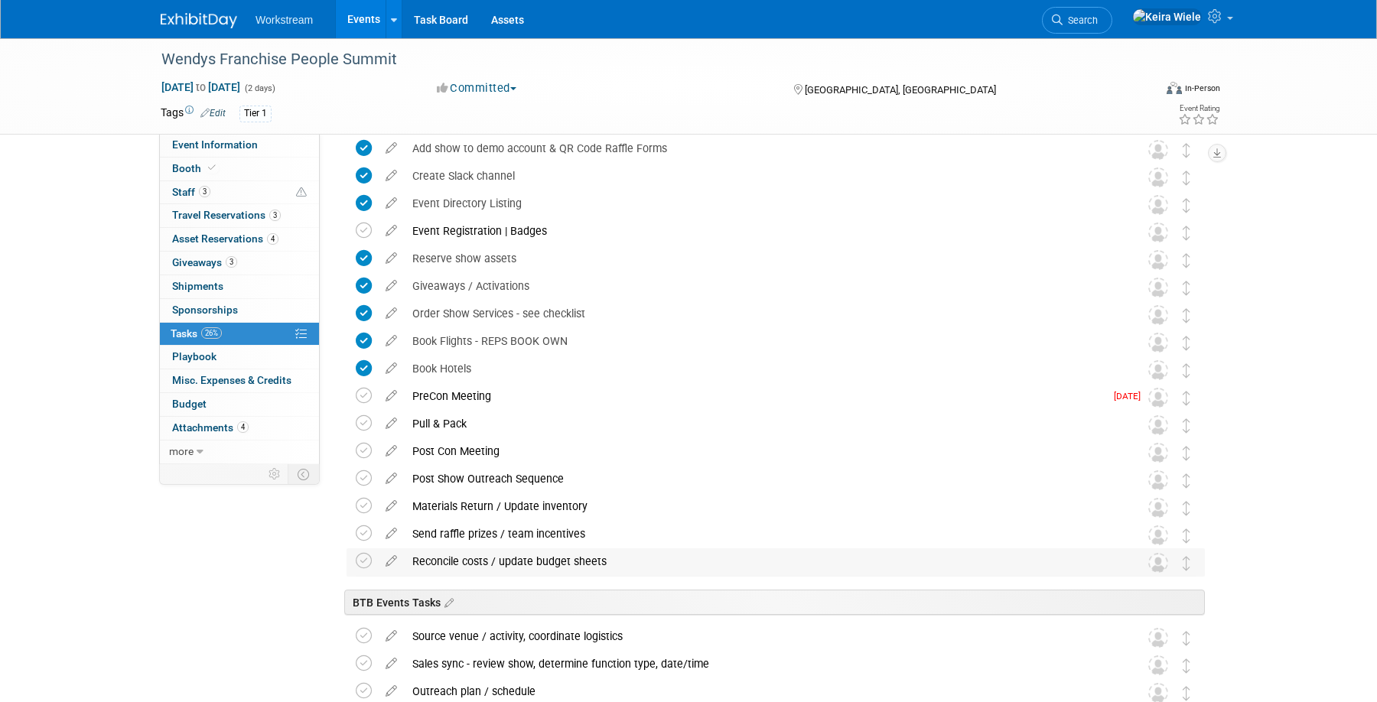
scroll to position [238, 0]
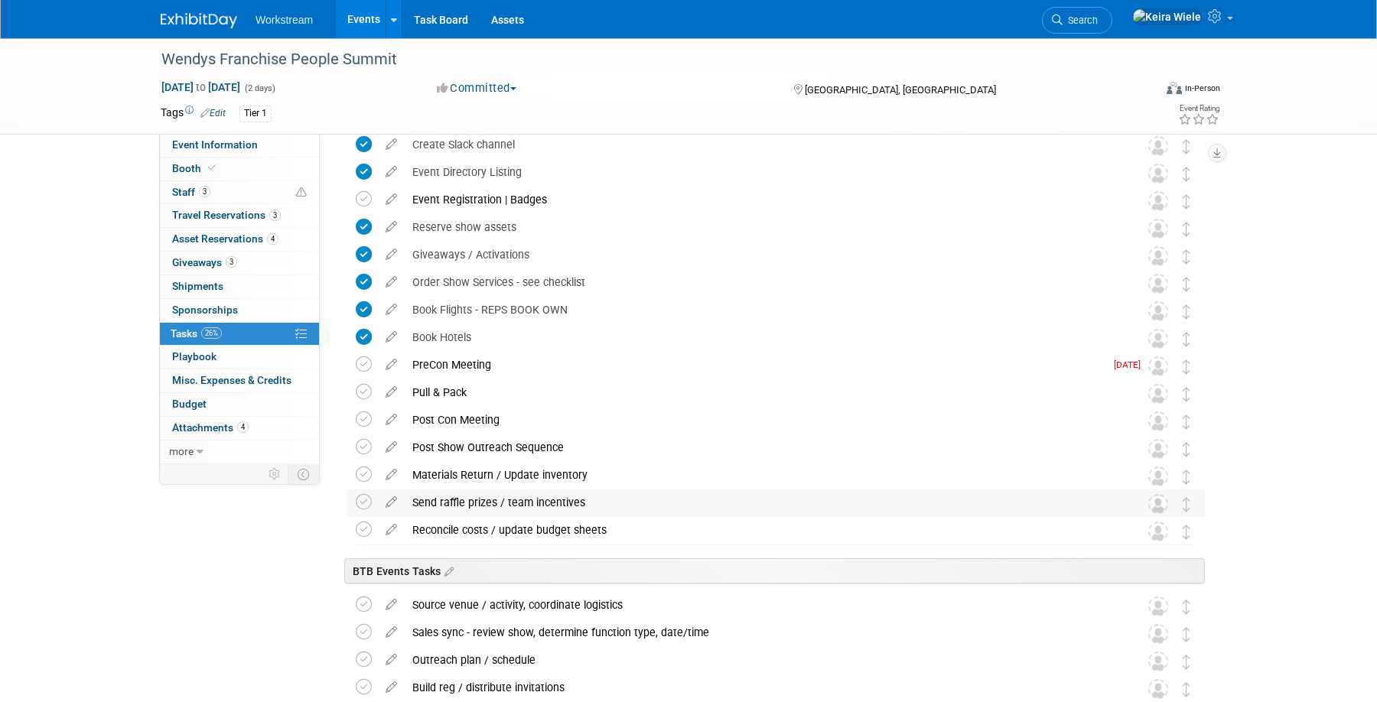
click at [534, 514] on div "Send raffle prizes / team incentives" at bounding box center [761, 503] width 713 height 26
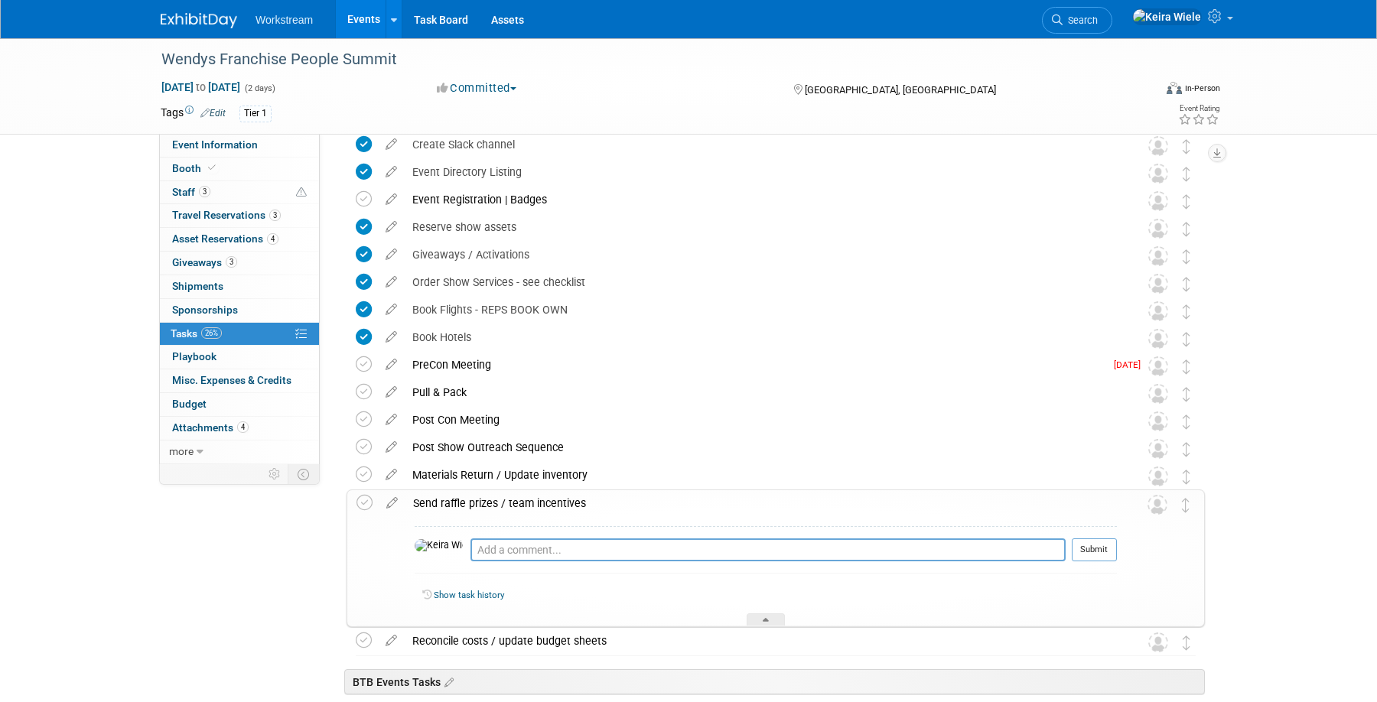
click at [534, 514] on div "Send raffle prizes / team incentives" at bounding box center [760, 503] width 711 height 26
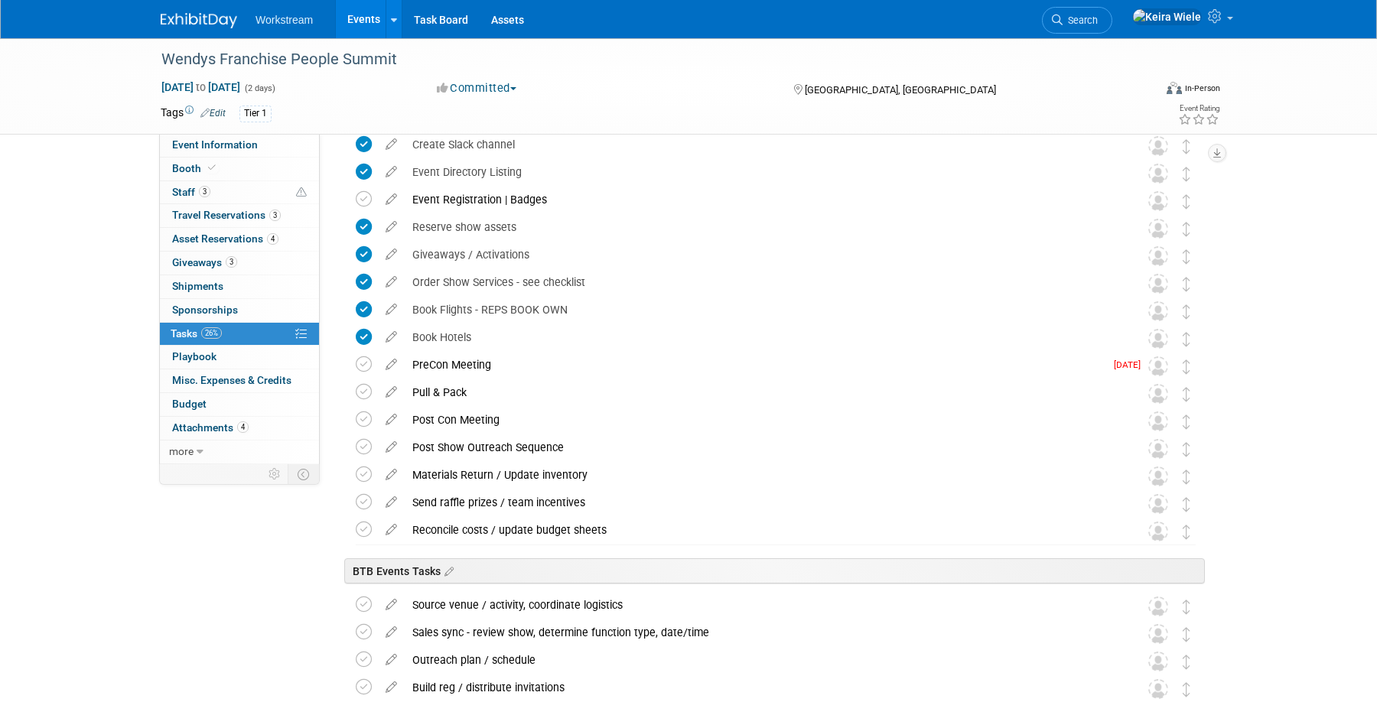
click at [272, 586] on div "Event Information Event Info Booth Booth 3 Staff 3 Staff 3 Travel Reservations …" at bounding box center [688, 554] width 1079 height 1508
click at [230, 425] on span "Attachments 4" at bounding box center [210, 428] width 77 height 12
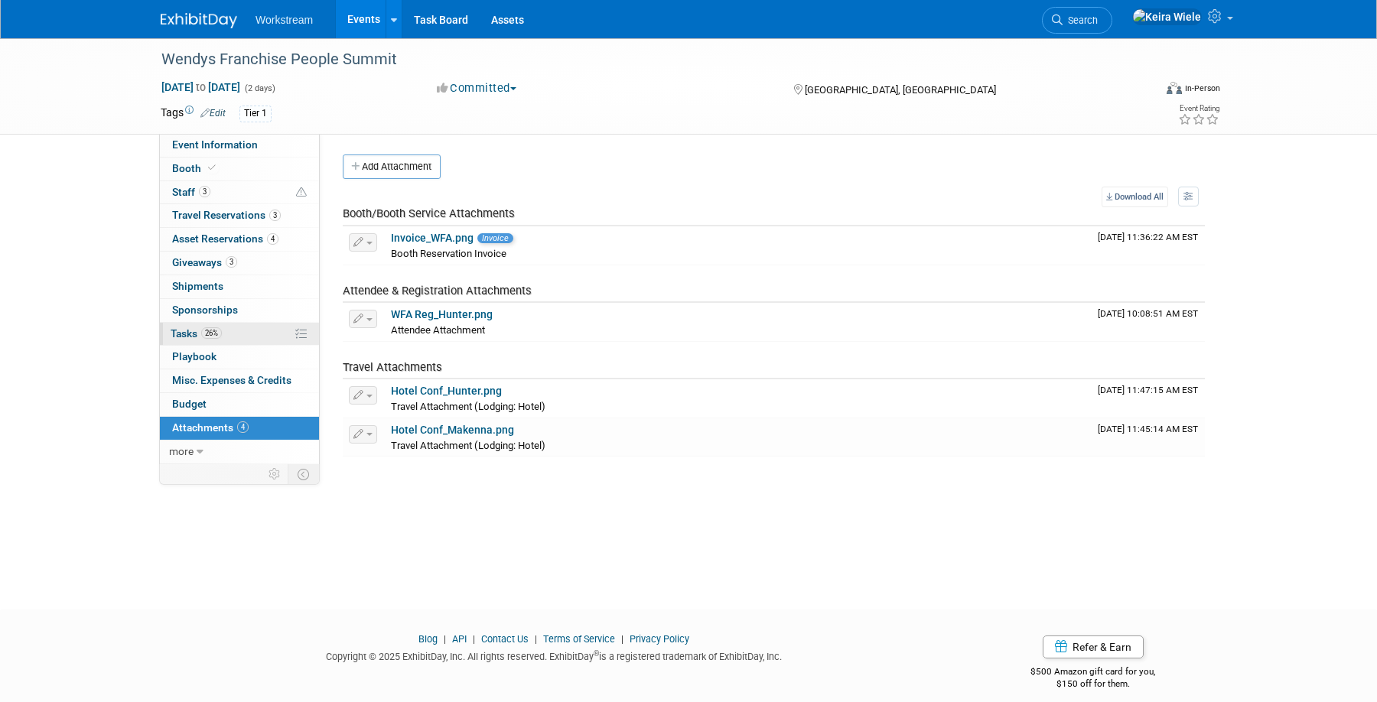
click at [246, 327] on link "26% Tasks 26%" at bounding box center [239, 334] width 159 height 23
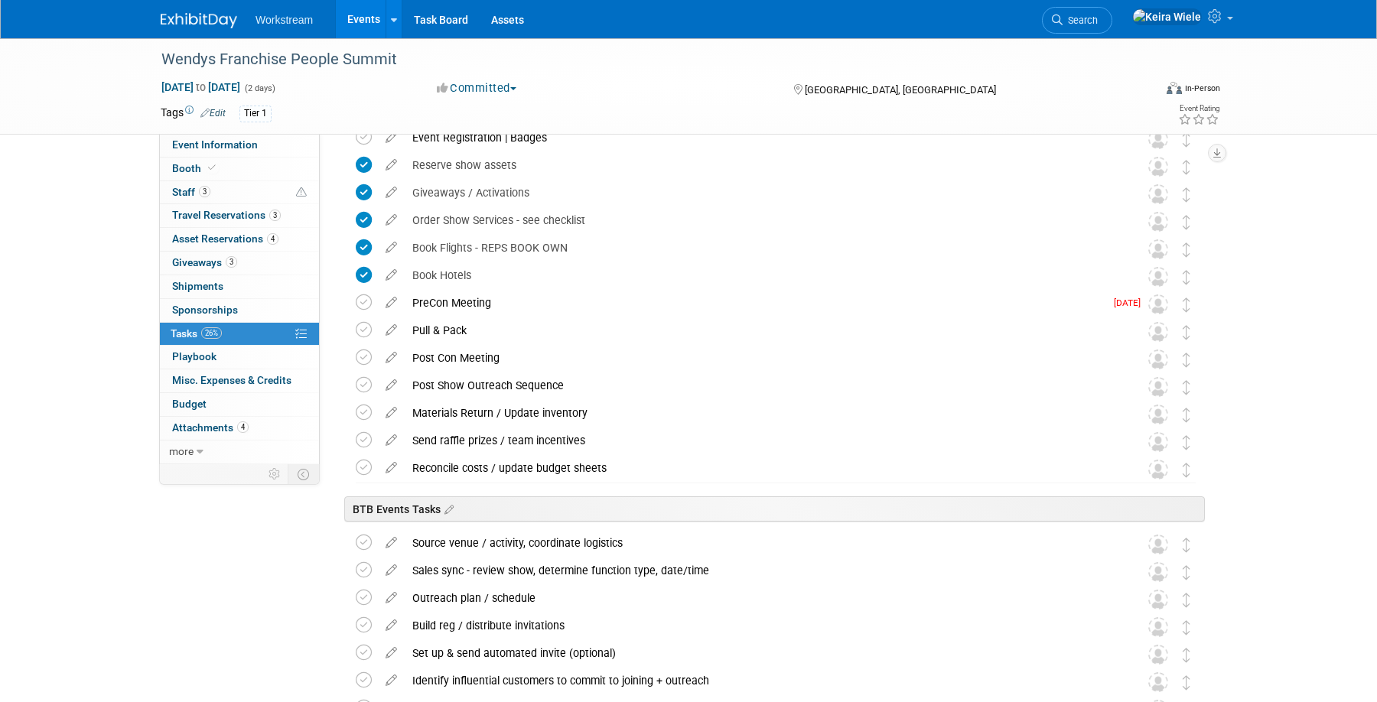
scroll to position [331, 0]
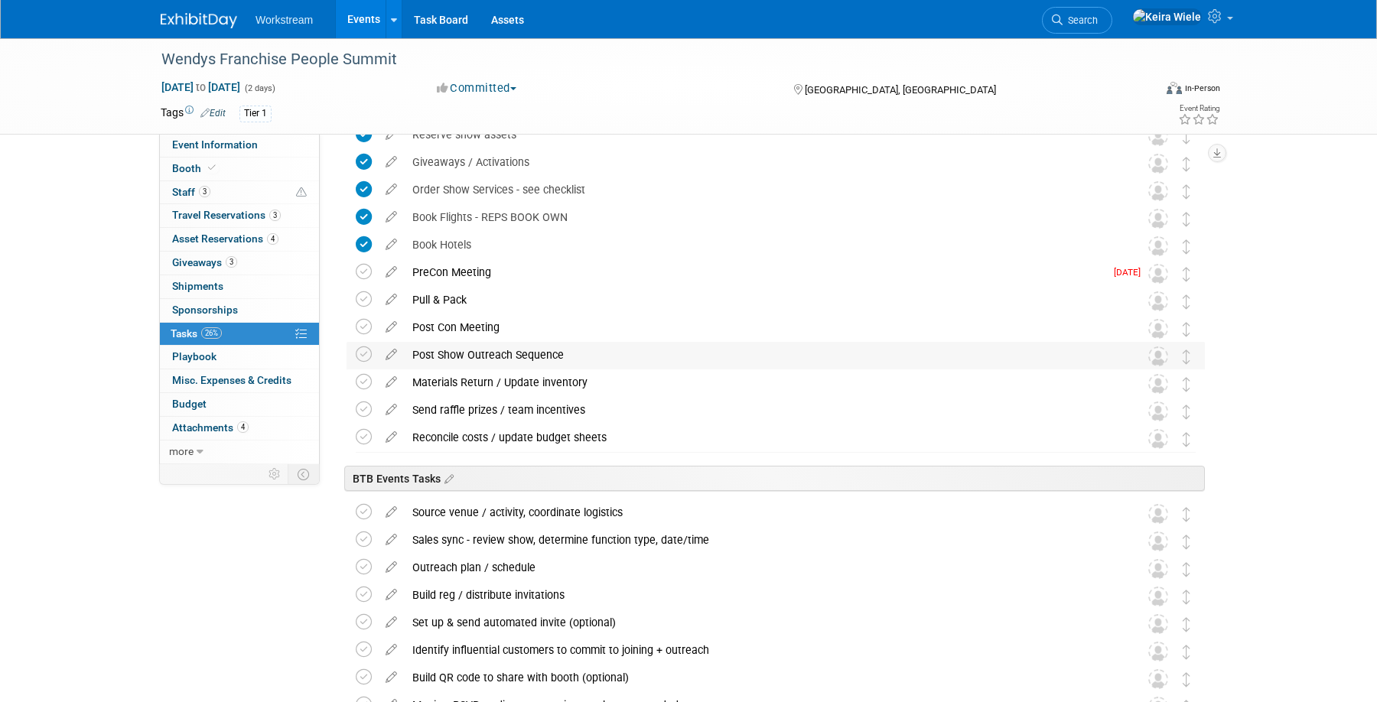
click at [435, 353] on div "Post Show Outreach Sequence" at bounding box center [761, 355] width 713 height 26
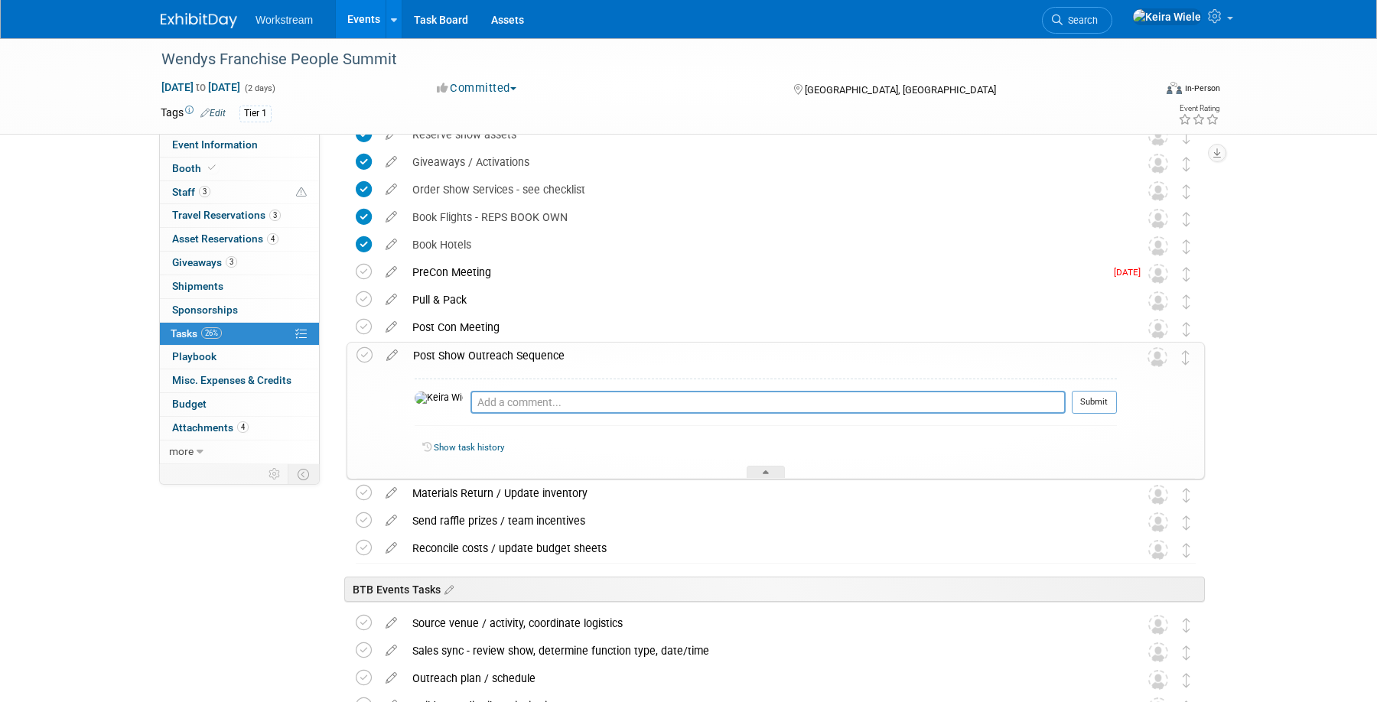
click at [435, 353] on div "Post Show Outreach Sequence" at bounding box center [760, 356] width 711 height 26
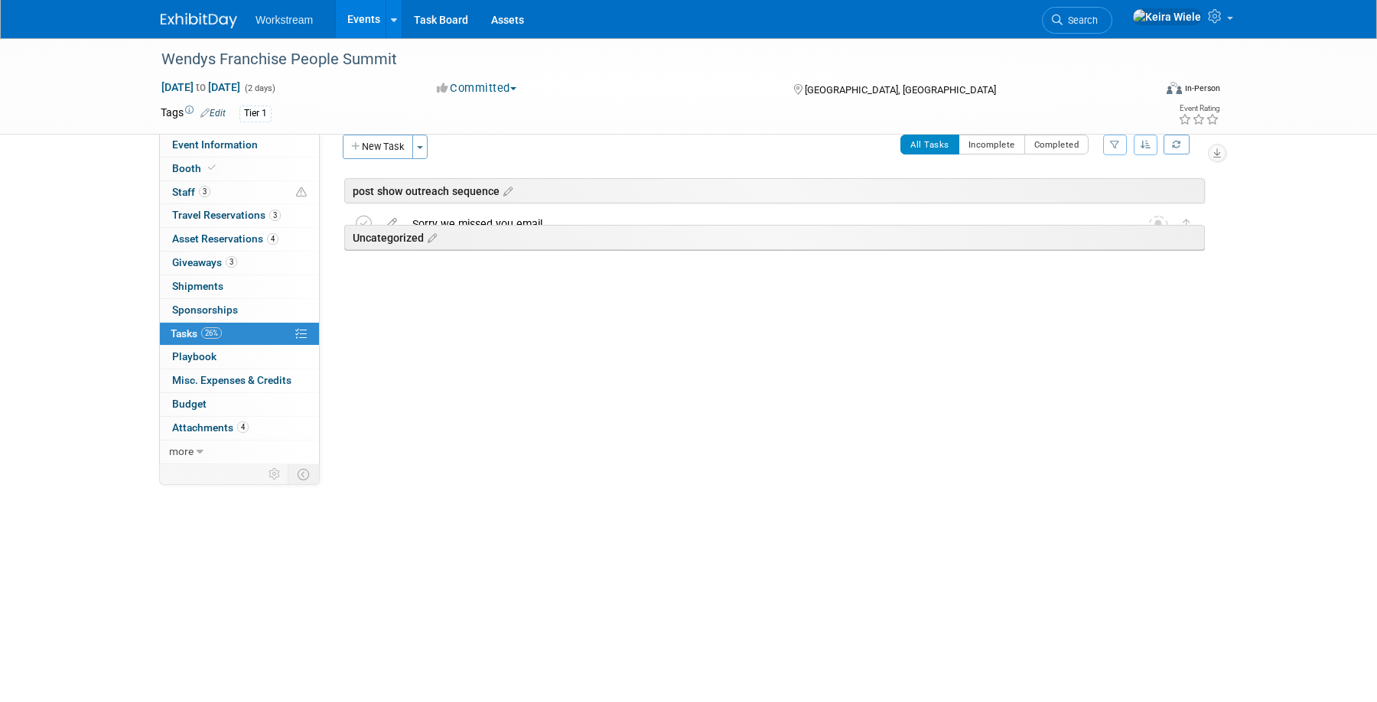
scroll to position [20, 0]
